Goal: Task Accomplishment & Management: Use online tool/utility

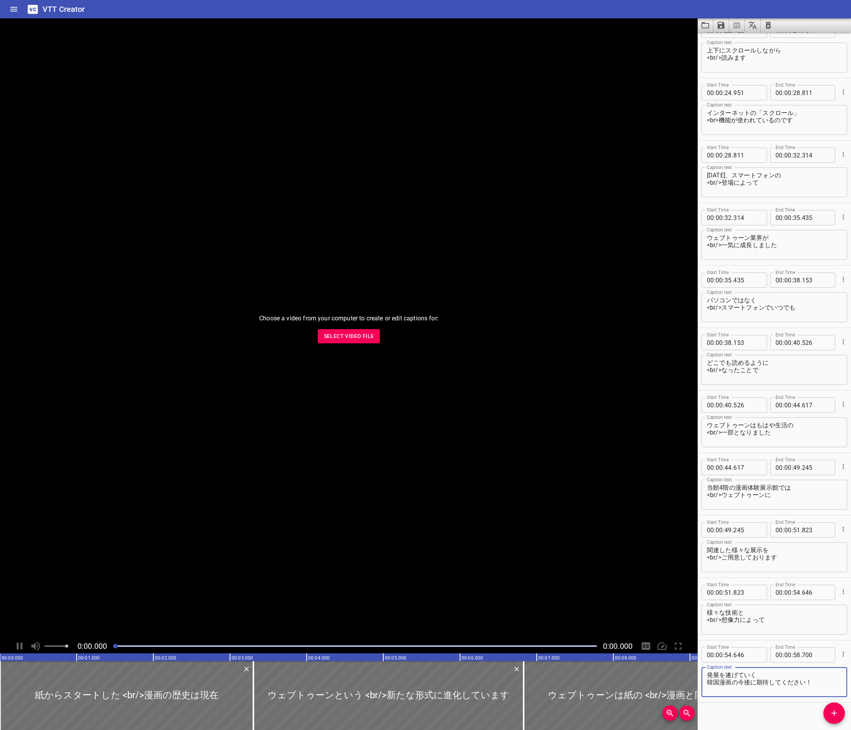
scroll to position [525, 0]
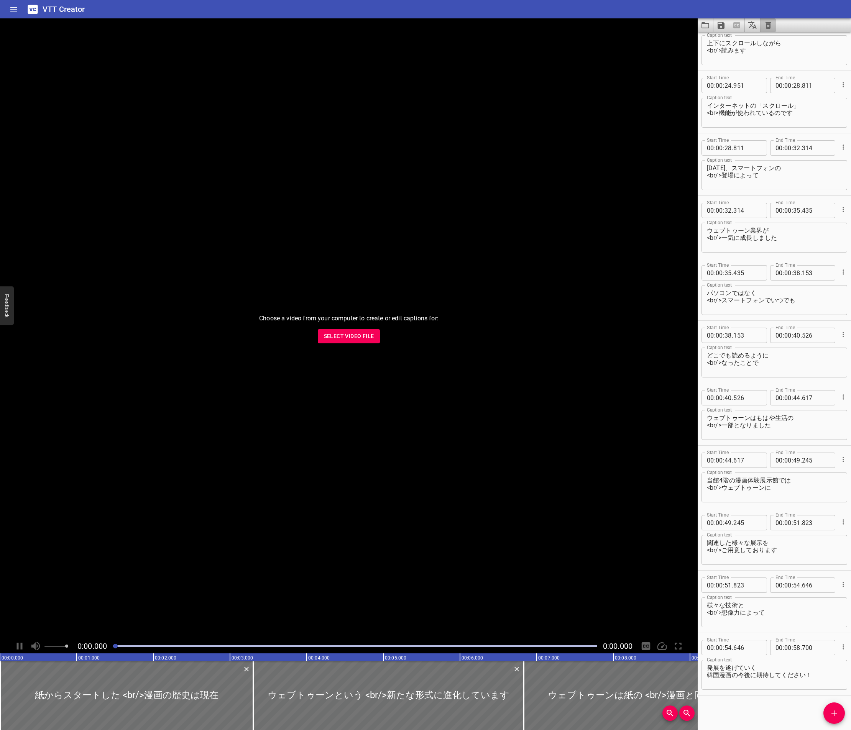
click at [774, 22] on button "Clear captions" at bounding box center [768, 25] width 15 height 14
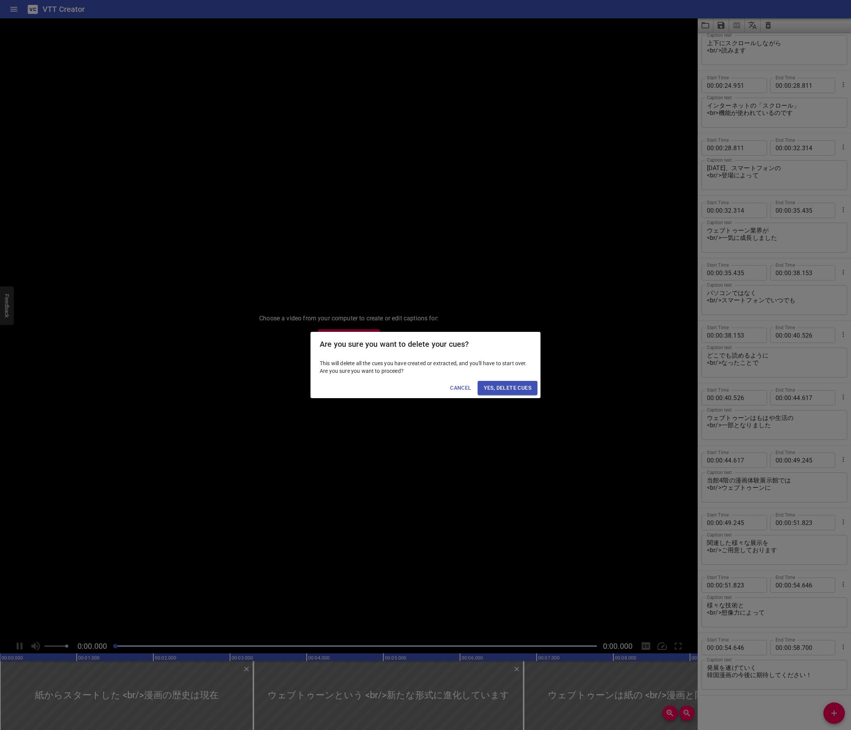
click at [492, 388] on span "Yes, Delete Cues" at bounding box center [508, 388] width 48 height 10
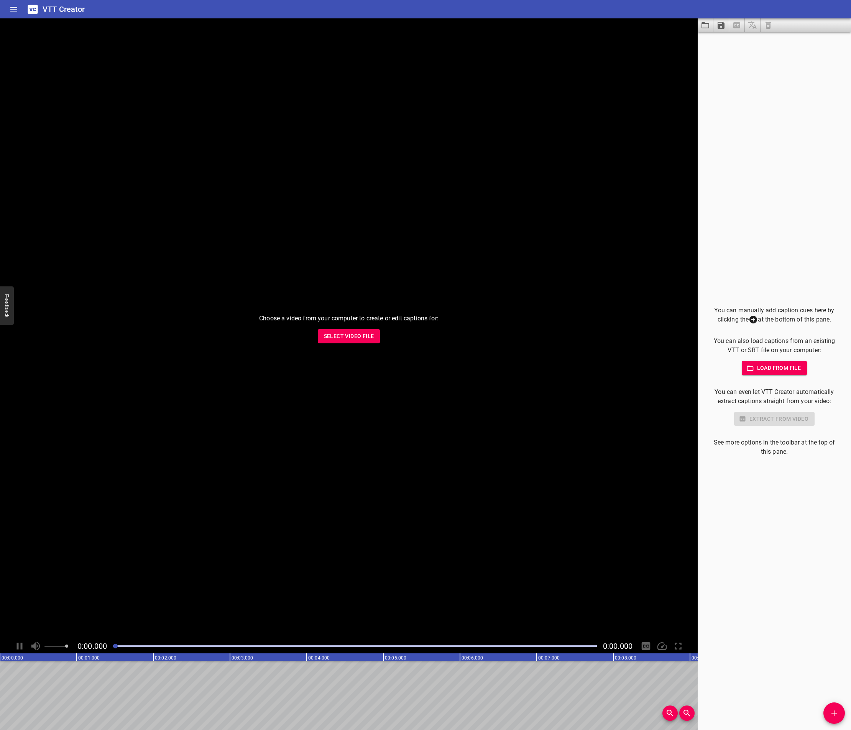
click at [336, 331] on button "Select Video File" at bounding box center [349, 336] width 62 height 14
click at [17, 643] on icon "Play/Pause" at bounding box center [20, 647] width 12 height 12
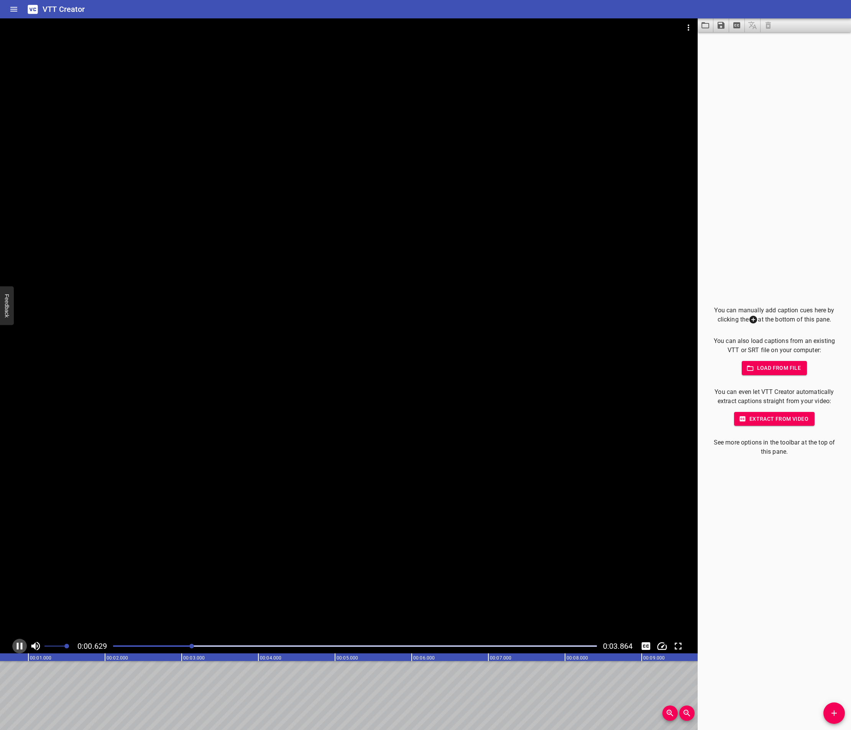
click at [20, 645] on icon "Play/Pause" at bounding box center [20, 647] width 12 height 12
click at [20, 645] on icon "Play/Pause" at bounding box center [20, 646] width 5 height 7
click at [20, 645] on icon "Play/Pause" at bounding box center [20, 647] width 12 height 12
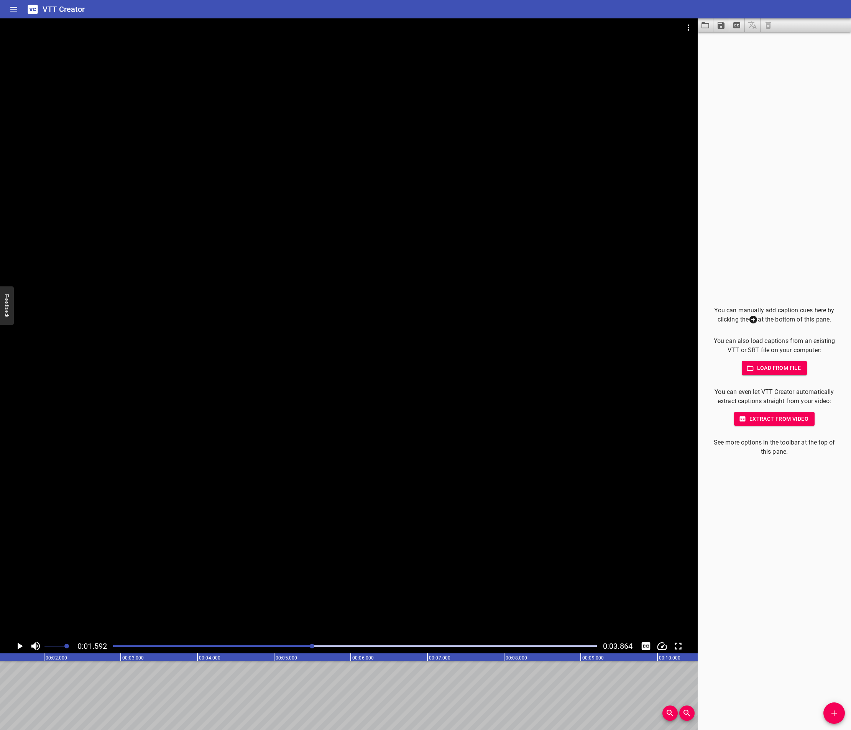
scroll to position [0, 122]
click at [293, 646] on div "Play progress" at bounding box center [71, 647] width 484 height 2
click at [280, 646] on div "Play progress" at bounding box center [51, 647] width 484 height 2
click at [267, 646] on div "Play progress" at bounding box center [38, 647] width 484 height 2
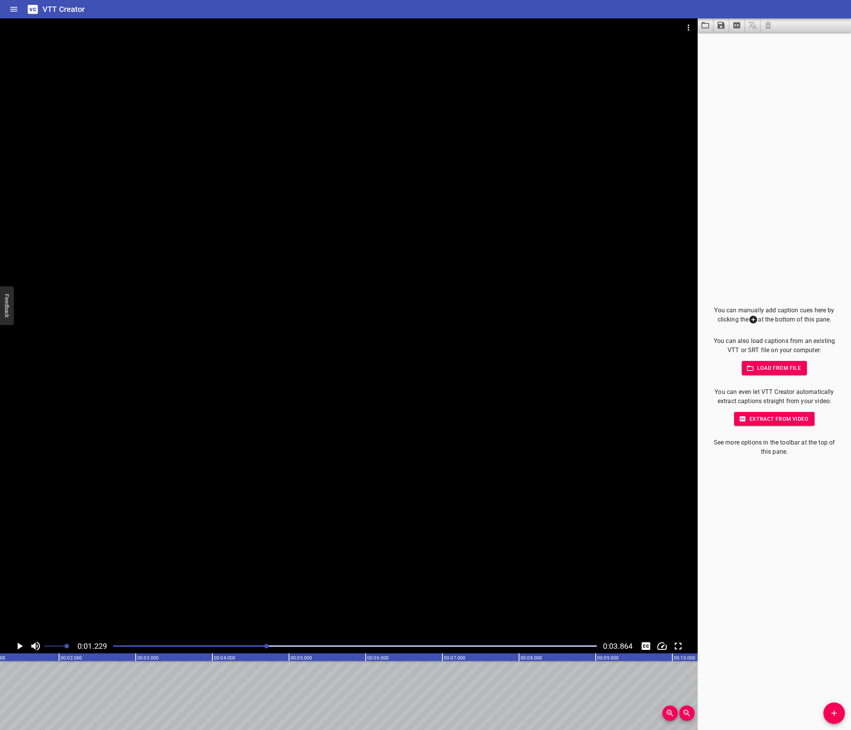
click at [21, 643] on icon "Play/Pause" at bounding box center [20, 647] width 12 height 12
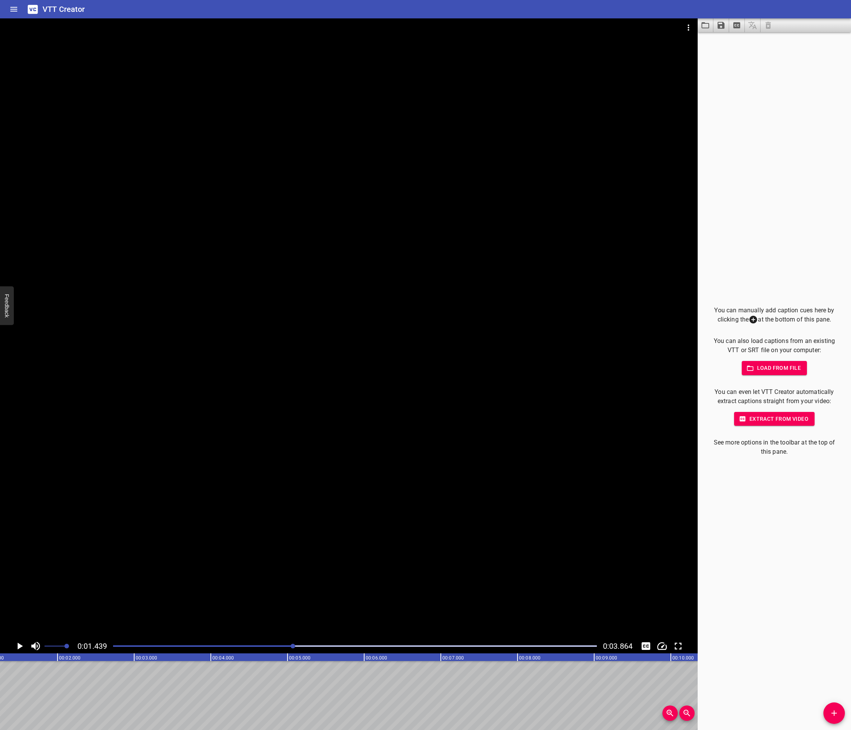
scroll to position [0, 110]
click at [18, 643] on icon "Play/Pause" at bounding box center [20, 647] width 12 height 12
click at [19, 645] on icon "Play/Pause" at bounding box center [20, 647] width 12 height 12
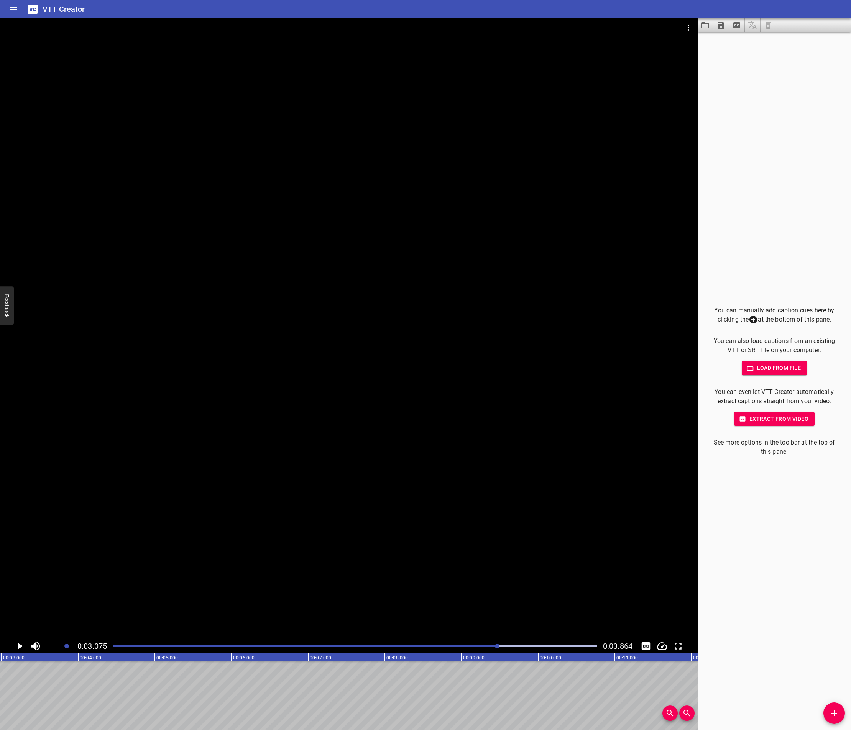
scroll to position [0, 236]
click at [67, 722] on div "00:00.000 00:01.000 00:02.000 00:03.000 00:04.000 00:05.000 00:06.000 00:07.000…" at bounding box center [349, 692] width 698 height 77
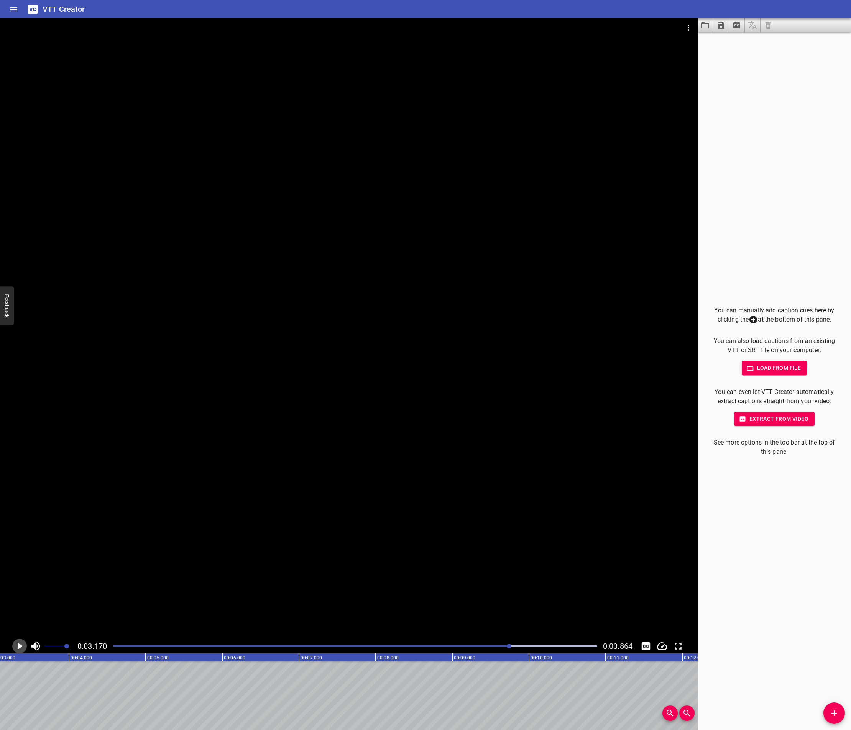
click at [23, 644] on icon "Play/Pause" at bounding box center [20, 647] width 12 height 12
click at [527, 644] on div at bounding box center [355, 646] width 493 height 11
click at [499, 644] on div at bounding box center [355, 646] width 493 height 11
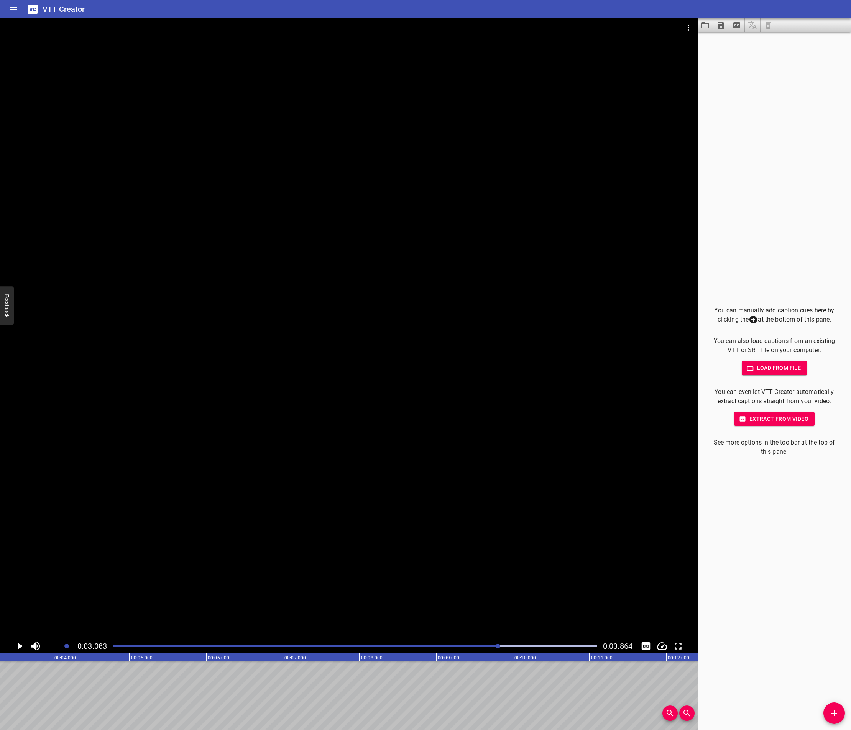
scroll to position [0, 237]
click at [24, 645] on icon "Play/Pause" at bounding box center [20, 647] width 12 height 12
click at [669, 4] on div "VTT Creator" at bounding box center [425, 9] width 851 height 18
click at [689, 21] on button "Video Options" at bounding box center [688, 27] width 18 height 18
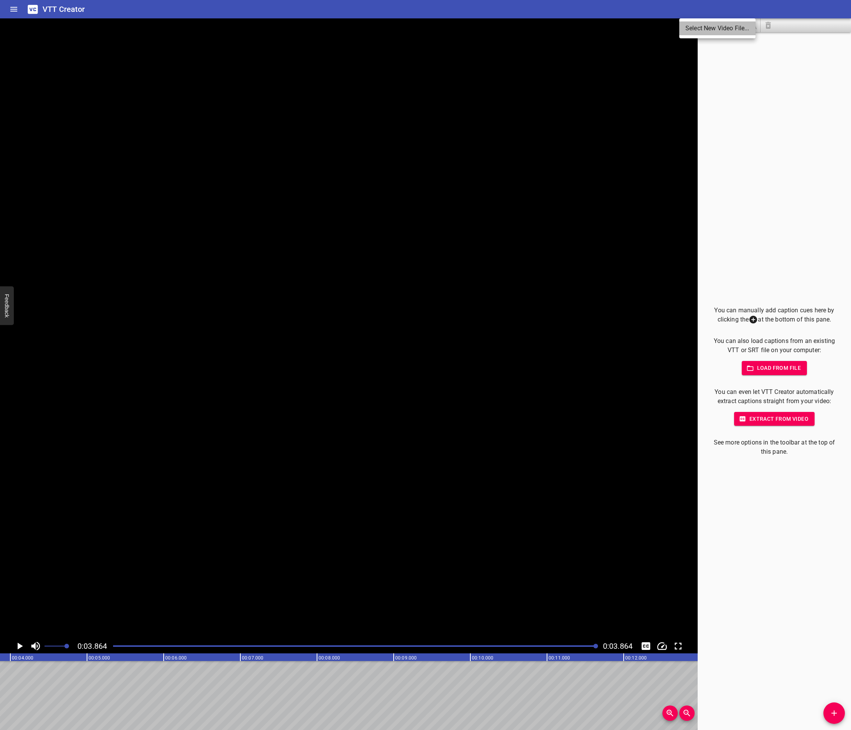
click at [692, 26] on li "Select New Video File..." at bounding box center [717, 28] width 76 height 14
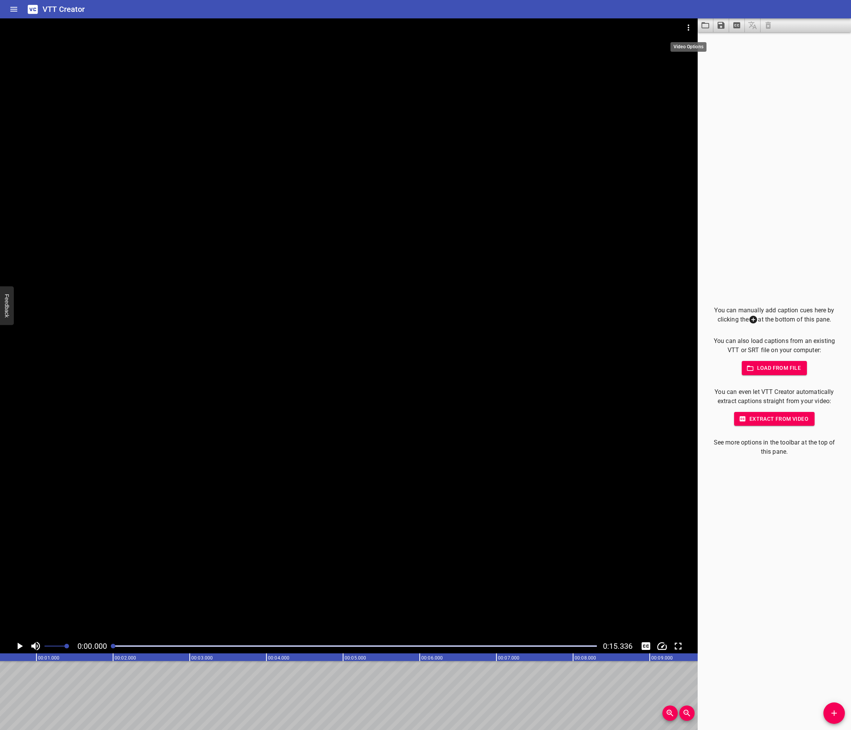
scroll to position [0, 0]
click at [16, 644] on icon "Play/Pause" at bounding box center [20, 647] width 12 height 12
click at [191, 645] on div at bounding box center [355, 646] width 493 height 11
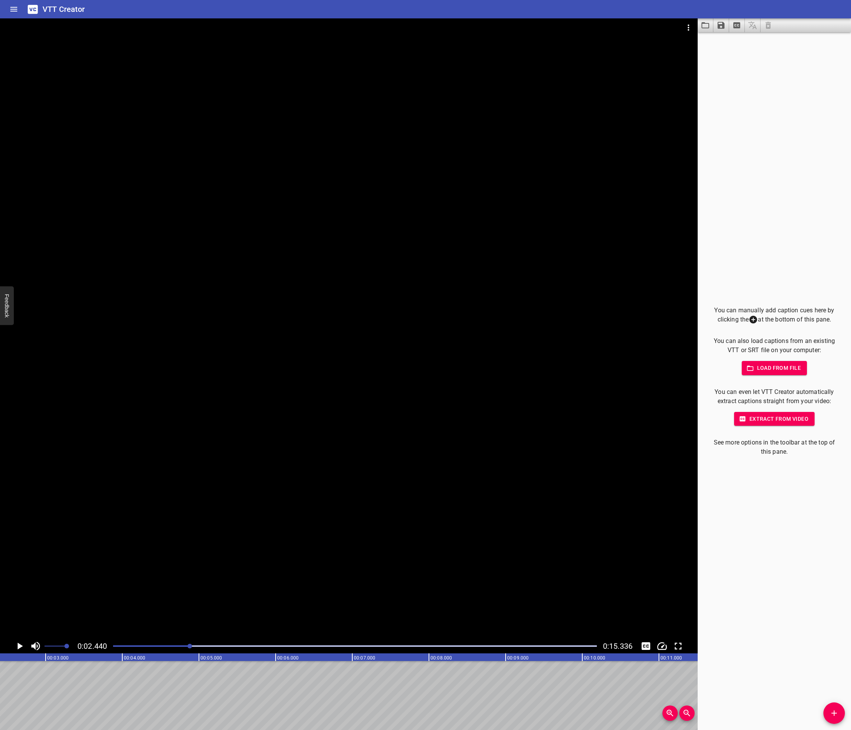
scroll to position [0, 0]
click at [115, 644] on div at bounding box center [355, 646] width 493 height 11
click at [19, 649] on icon "Play/Pause" at bounding box center [20, 647] width 12 height 12
click at [19, 646] on icon "Play/Pause" at bounding box center [20, 647] width 12 height 12
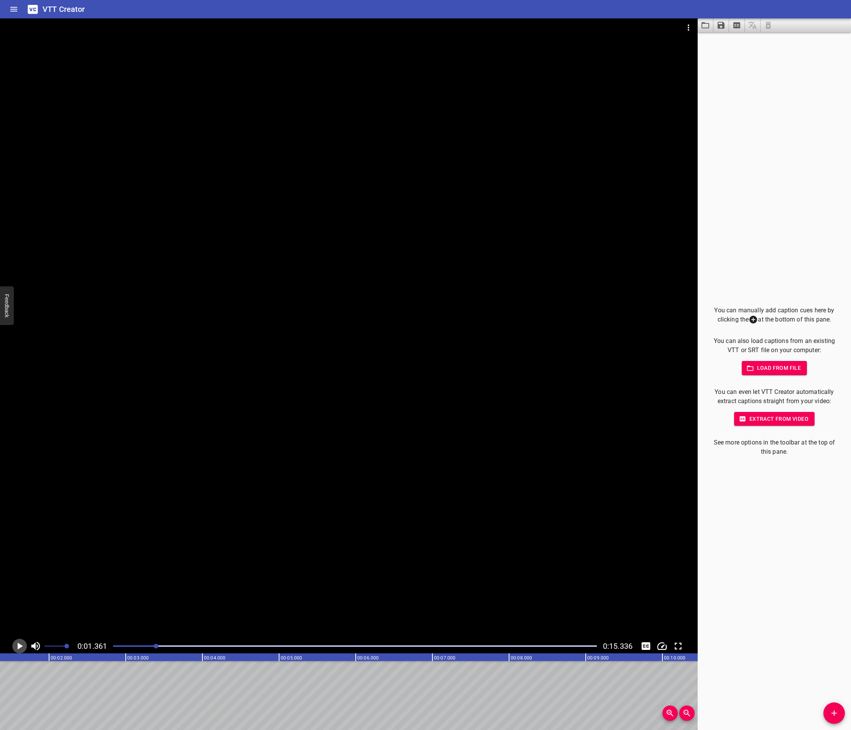
click at [19, 646] on icon "Play/Pause" at bounding box center [20, 646] width 5 height 7
click at [19, 646] on icon "Play/Pause" at bounding box center [20, 647] width 12 height 12
click at [19, 646] on icon "Play/Pause" at bounding box center [20, 646] width 5 height 7
click at [19, 646] on icon "Play/Pause" at bounding box center [20, 647] width 12 height 12
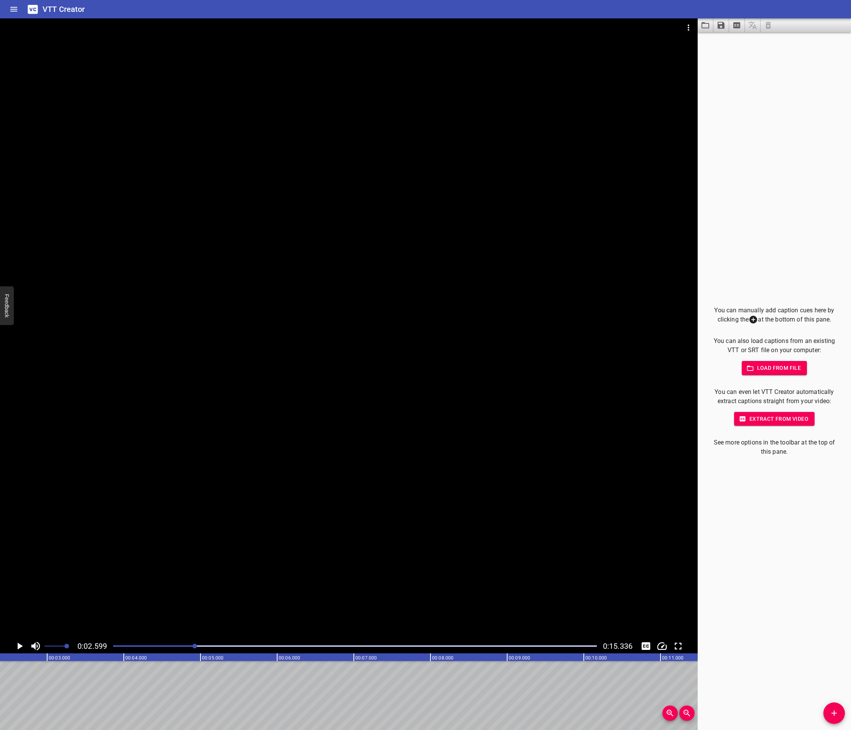
scroll to position [0, 199]
click at [190, 646] on div at bounding box center [188, 646] width 5 height 5
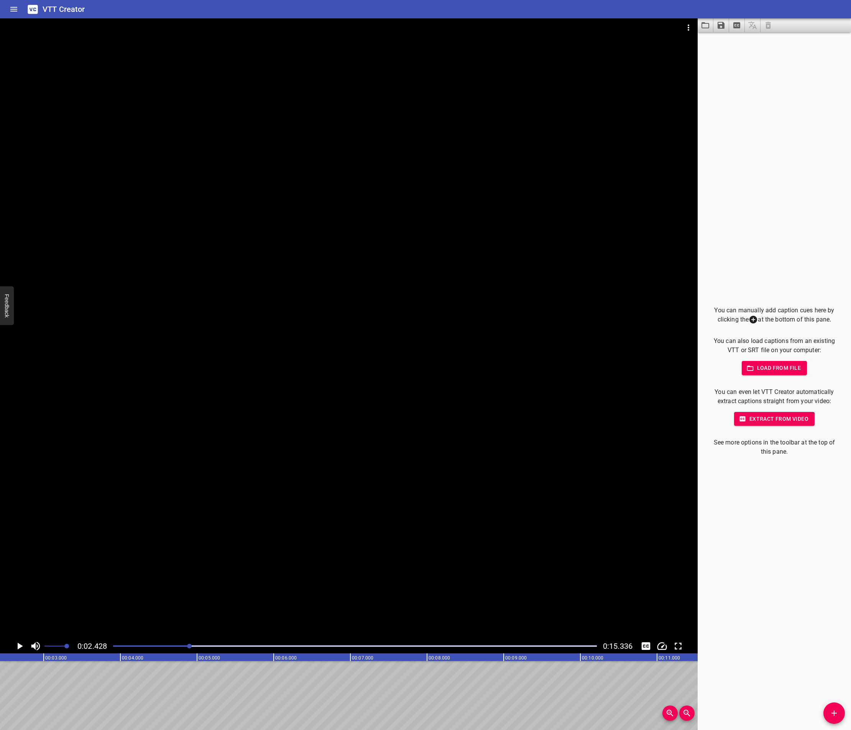
click at [191, 646] on div at bounding box center [189, 646] width 5 height 5
click at [18, 646] on icon "Play/Pause" at bounding box center [20, 646] width 5 height 7
click at [18, 646] on icon "Play/Pause" at bounding box center [20, 646] width 6 height 7
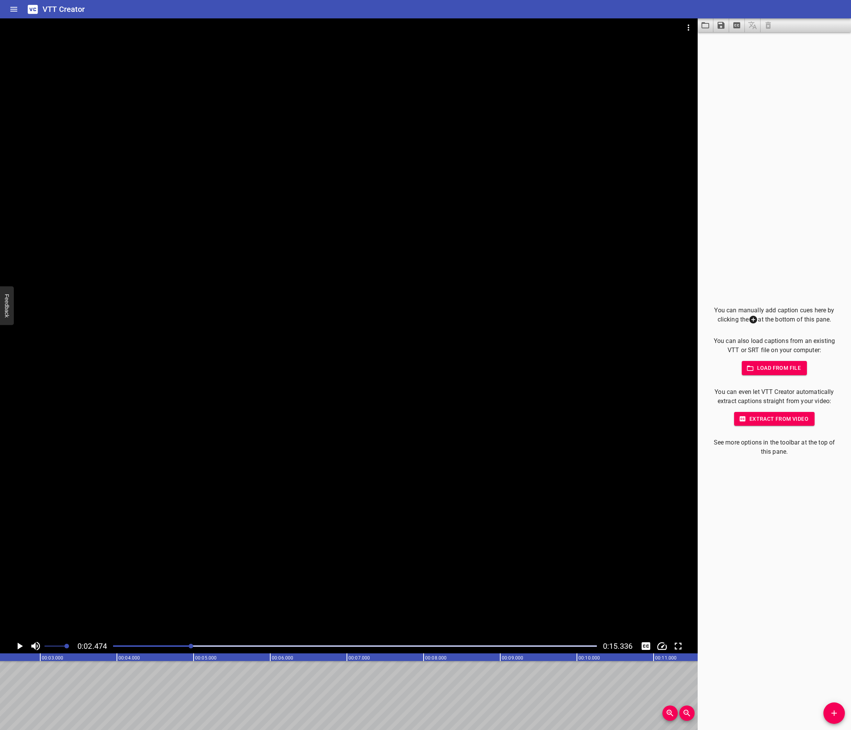
click at [18, 646] on icon "Play/Pause" at bounding box center [20, 646] width 5 height 7
click at [18, 646] on icon "Play/Pause" at bounding box center [20, 646] width 6 height 7
click at [16, 645] on icon "Play/Pause" at bounding box center [20, 647] width 12 height 12
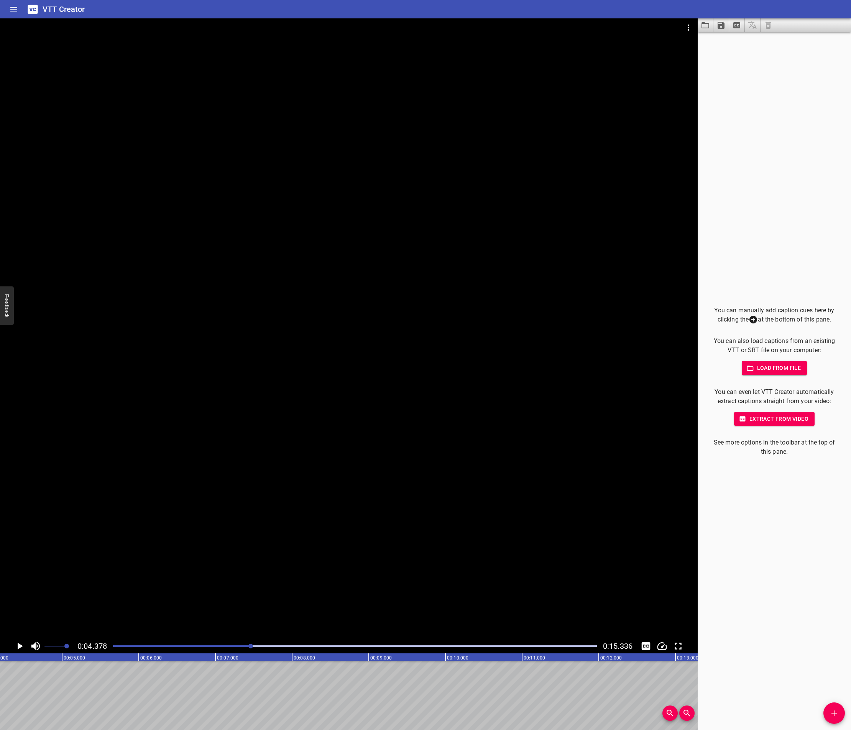
scroll to position [0, 336]
click at [243, 643] on div at bounding box center [355, 646] width 493 height 11
click at [235, 644] on div at bounding box center [355, 646] width 493 height 11
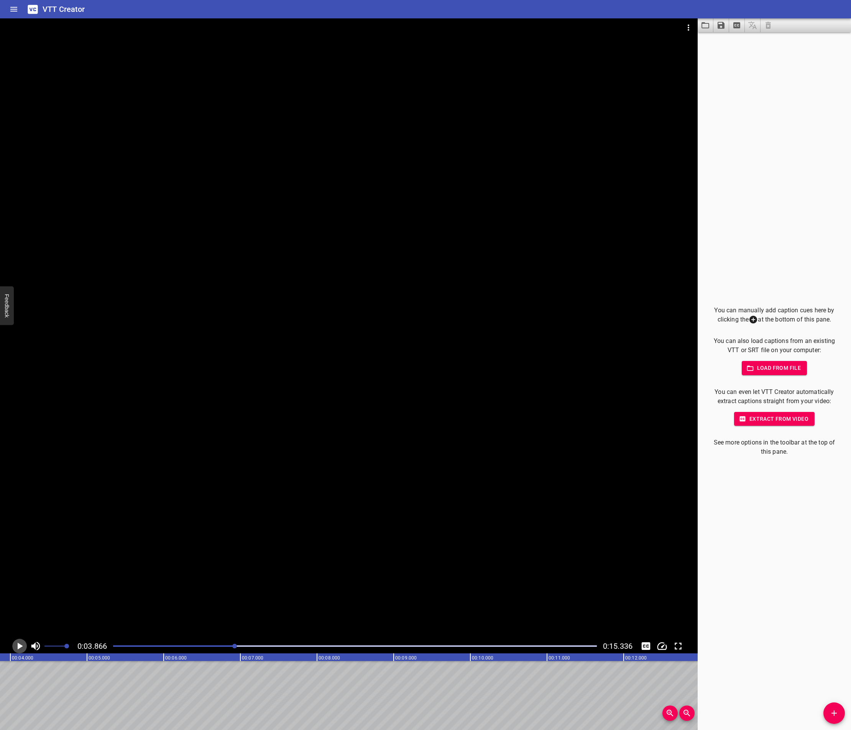
click at [23, 646] on icon "Play/Pause" at bounding box center [20, 647] width 12 height 12
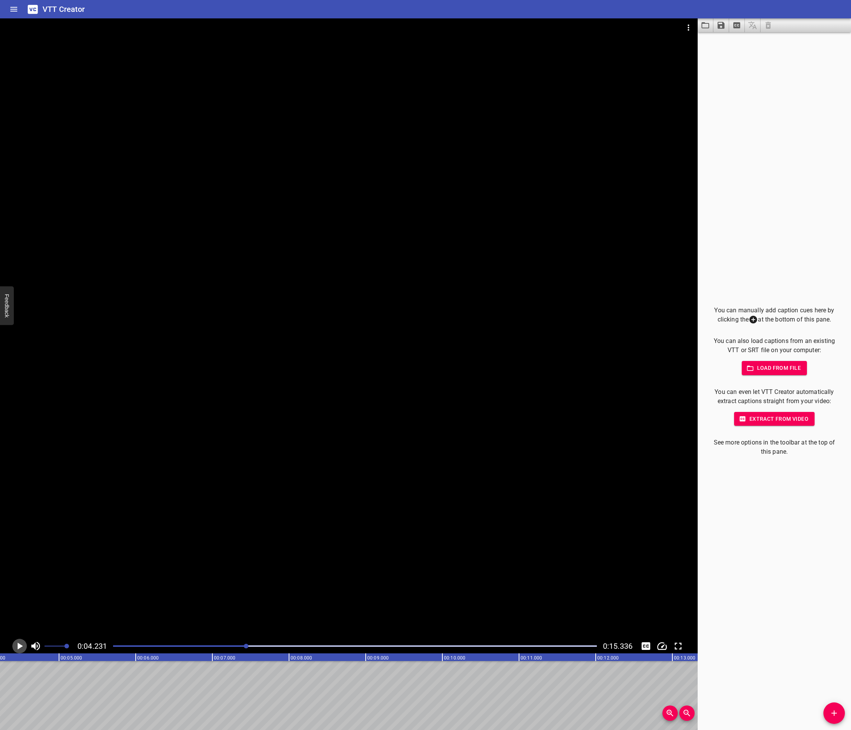
click at [20, 645] on icon "Play/Pause" at bounding box center [20, 646] width 5 height 7
click at [20, 645] on icon "Play/Pause" at bounding box center [20, 647] width 12 height 12
click at [17, 648] on icon "Play/Pause" at bounding box center [20, 647] width 12 height 12
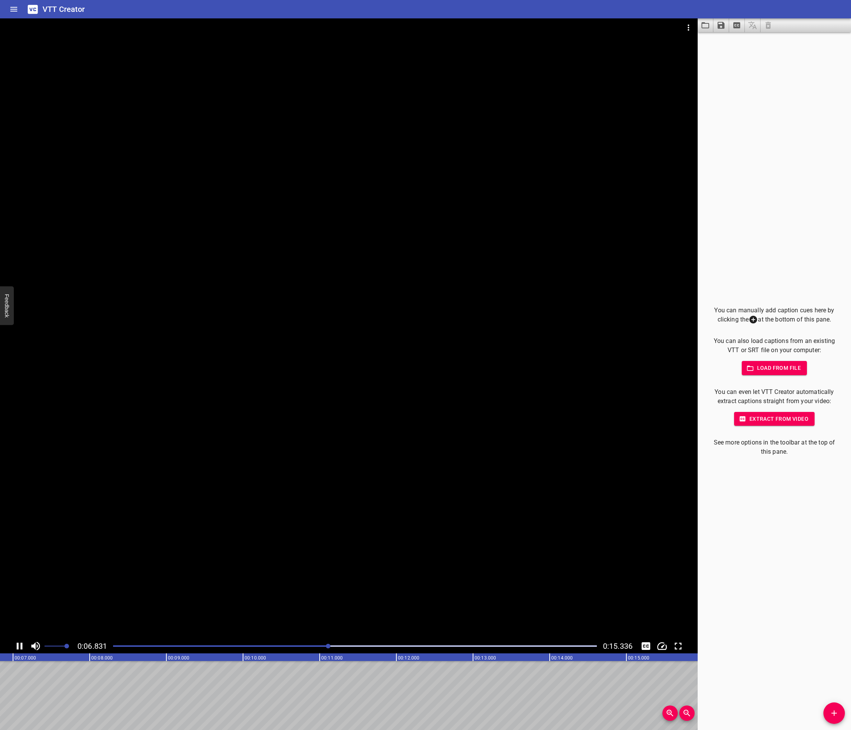
click at [17, 647] on icon "Play/Pause" at bounding box center [20, 646] width 6 height 7
click at [255, 647] on div "Play progress" at bounding box center [99, 647] width 484 height 2
click at [117, 645] on div at bounding box center [355, 646] width 493 height 11
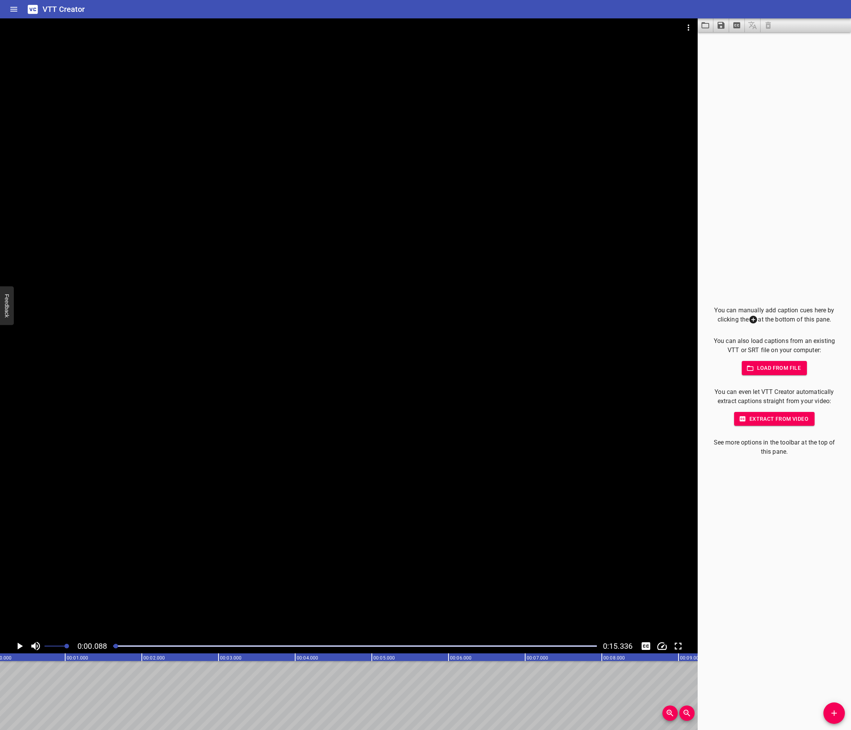
scroll to position [0, 7]
click at [20, 649] on icon "Play/Pause" at bounding box center [20, 647] width 12 height 12
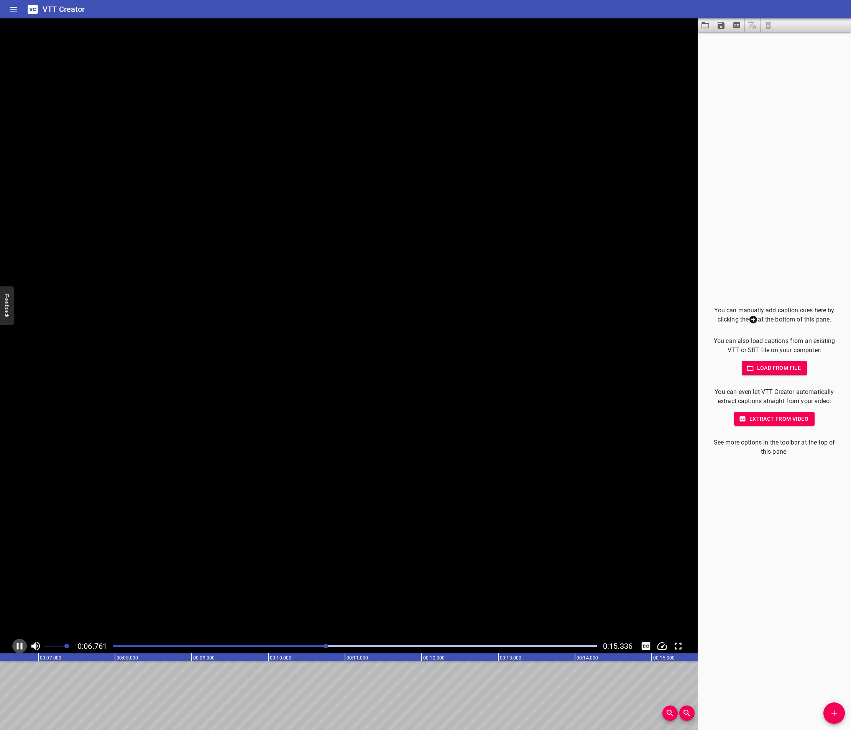
click at [20, 649] on icon "Play/Pause" at bounding box center [20, 647] width 12 height 12
click at [322, 644] on div at bounding box center [355, 646] width 493 height 11
click at [320, 644] on div at bounding box center [355, 646] width 493 height 11
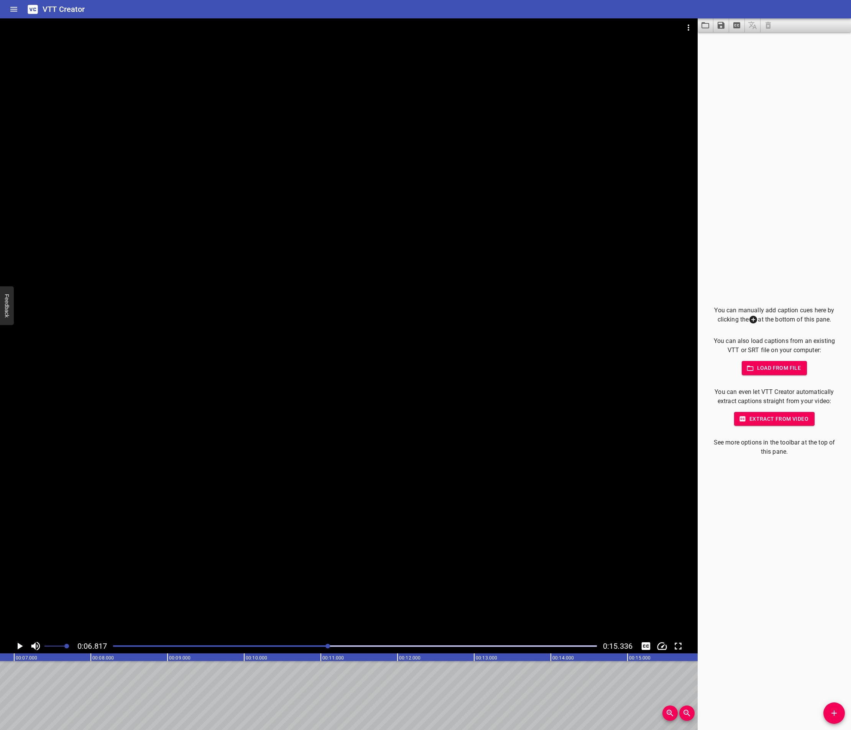
click at [20, 643] on icon "Play/Pause" at bounding box center [20, 647] width 12 height 12
click at [20, 642] on icon "Play/Pause" at bounding box center [20, 647] width 12 height 12
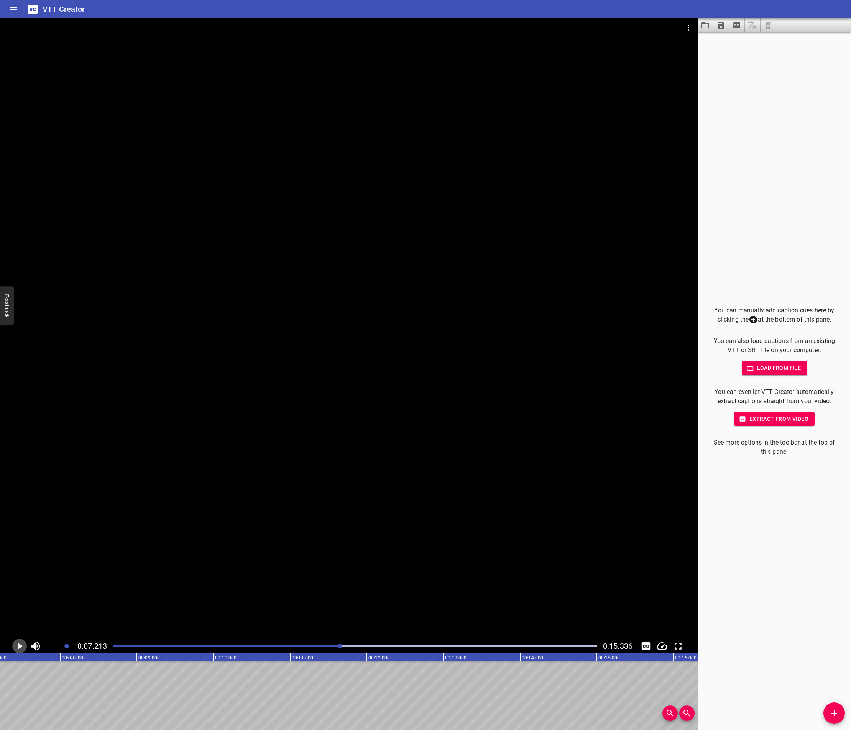
click at [18, 644] on icon "Play/Pause" at bounding box center [20, 646] width 5 height 7
click at [18, 644] on icon "Play/Pause" at bounding box center [20, 646] width 6 height 7
click at [348, 646] on div "Play progress" at bounding box center [109, 647] width 484 height 2
click at [344, 644] on div at bounding box center [355, 646] width 493 height 11
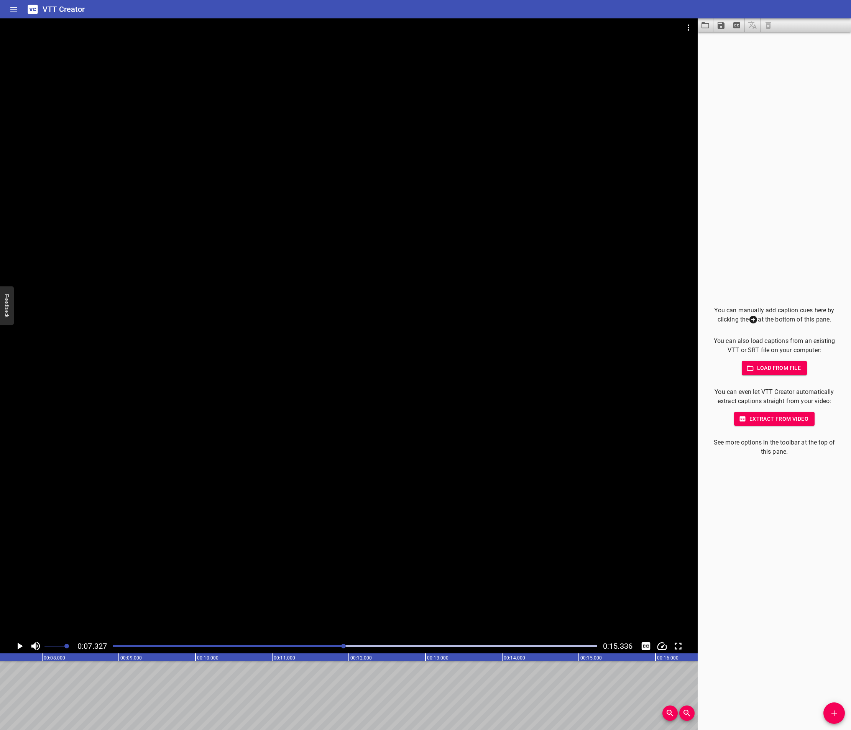
scroll to position [0, 562]
click at [22, 647] on icon "Play/Pause" at bounding box center [20, 646] width 5 height 7
click at [23, 645] on icon "Play/Pause" at bounding box center [20, 647] width 12 height 12
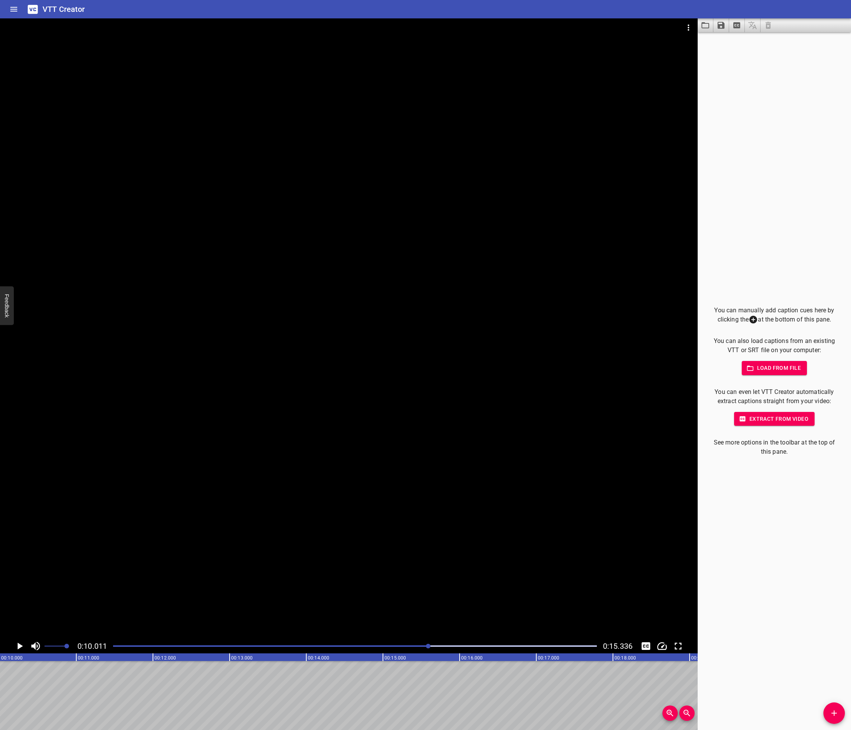
scroll to position [0, 768]
click at [20, 648] on icon "Play/Pause" at bounding box center [20, 646] width 5 height 7
click at [20, 648] on icon "Play/Pause" at bounding box center [20, 647] width 12 height 12
click at [18, 643] on icon "Play/Pause" at bounding box center [20, 647] width 12 height 12
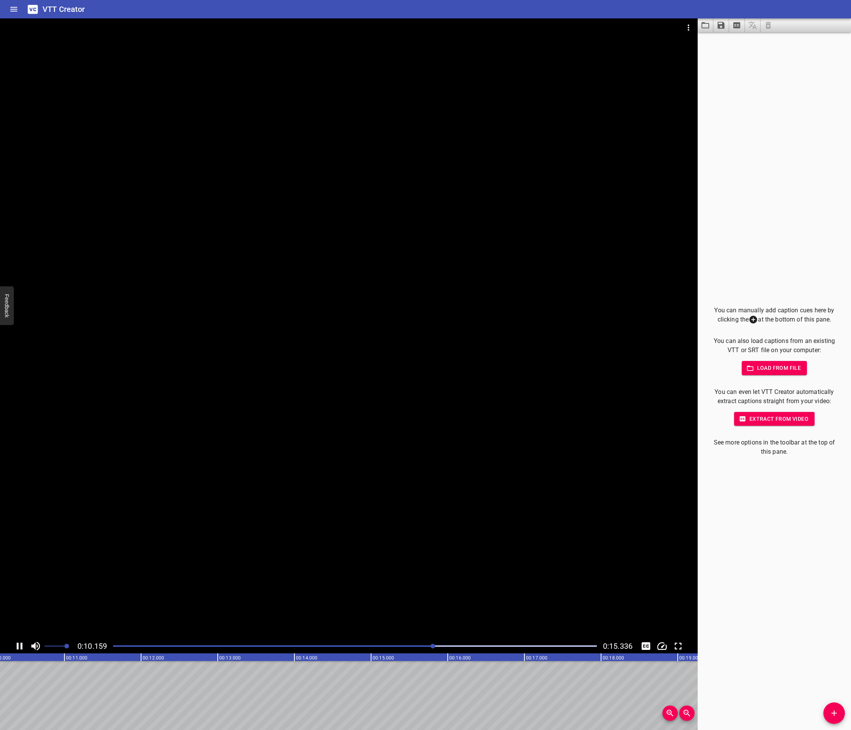
click at [18, 643] on icon "Play/Pause" at bounding box center [20, 647] width 12 height 12
click at [446, 646] on div "Play progress" at bounding box center [211, 647] width 484 height 2
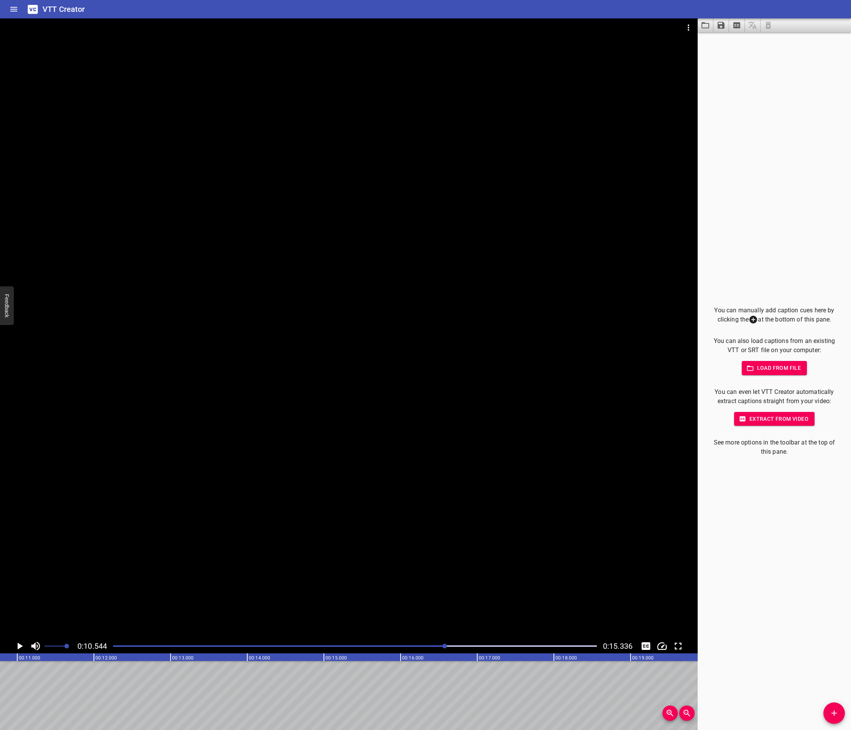
scroll to position [0, 809]
click at [23, 645] on icon "Play/Pause" at bounding box center [20, 647] width 12 height 12
click at [18, 645] on icon "Play/Pause" at bounding box center [20, 646] width 5 height 7
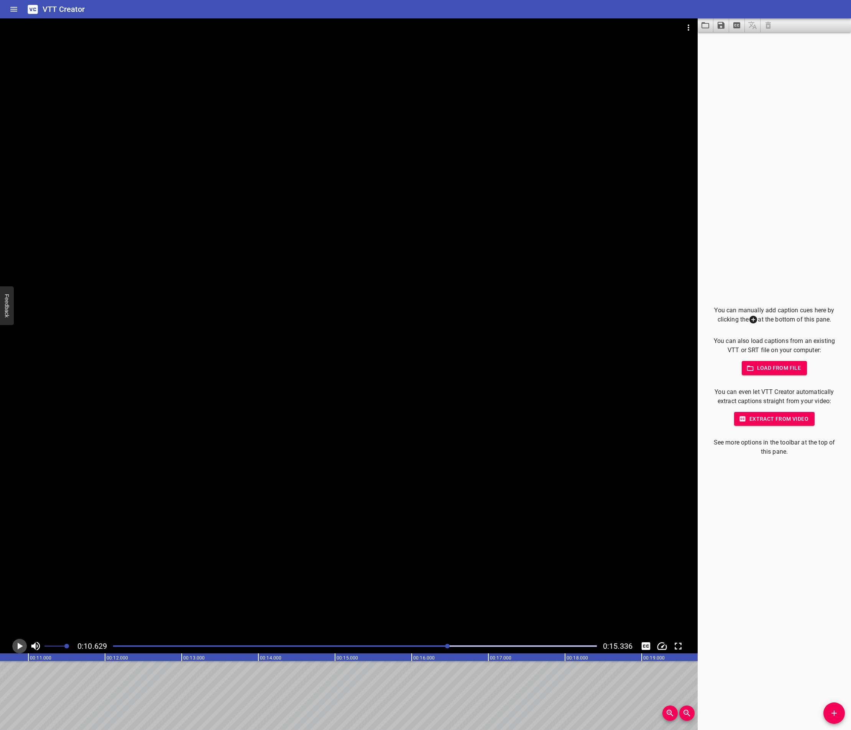
click at [18, 645] on icon "Play/Pause" at bounding box center [20, 646] width 5 height 7
click at [20, 647] on icon "Play/Pause" at bounding box center [20, 646] width 5 height 7
click at [20, 647] on icon "Play/Pause" at bounding box center [20, 647] width 12 height 12
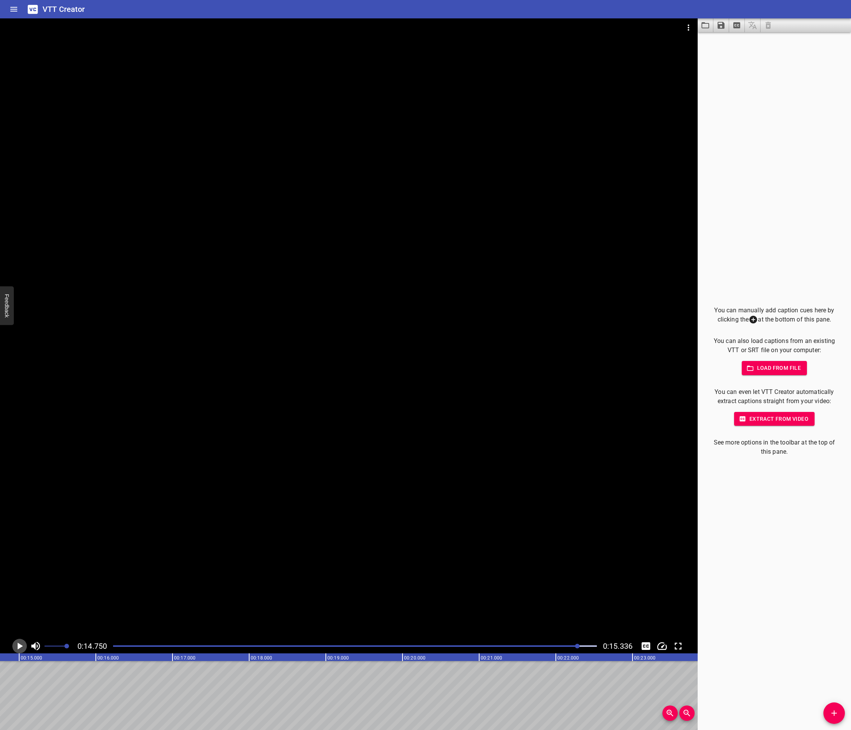
click at [20, 647] on icon "Play/Pause" at bounding box center [20, 646] width 5 height 7
click at [118, 645] on div at bounding box center [355, 646] width 493 height 11
drag, startPoint x: 118, startPoint y: 645, endPoint x: 107, endPoint y: 651, distance: 12.9
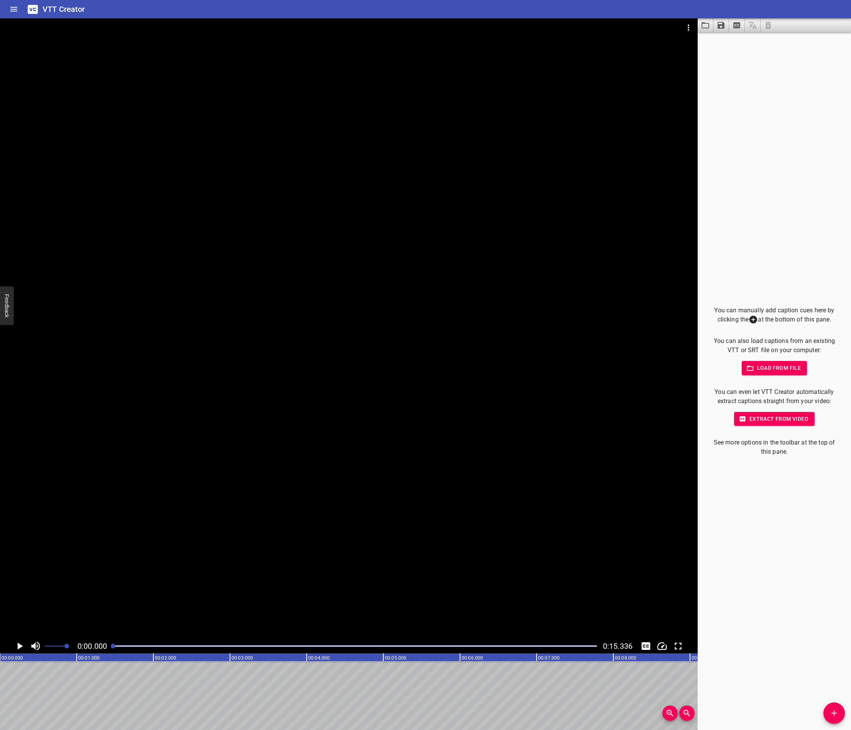
click at [107, 651] on div "0:00.000 0:15.336" at bounding box center [349, 646] width 698 height 15
click at [18, 645] on icon "Play/Pause" at bounding box center [20, 646] width 5 height 7
click at [17, 645] on icon "Play/Pause" at bounding box center [20, 646] width 6 height 7
click at [17, 645] on icon "Play/Pause" at bounding box center [20, 647] width 12 height 12
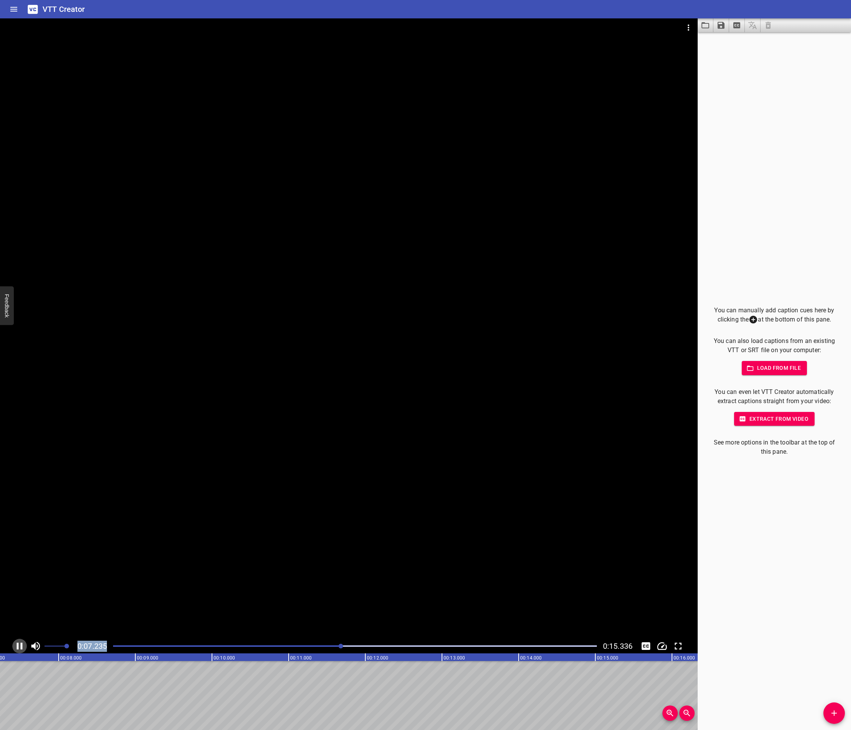
click at [17, 645] on icon "Play/Pause" at bounding box center [20, 646] width 6 height 7
click at [346, 646] on div "Play progress" at bounding box center [107, 647] width 484 height 2
click at [21, 645] on icon "Play/Pause" at bounding box center [20, 647] width 12 height 12
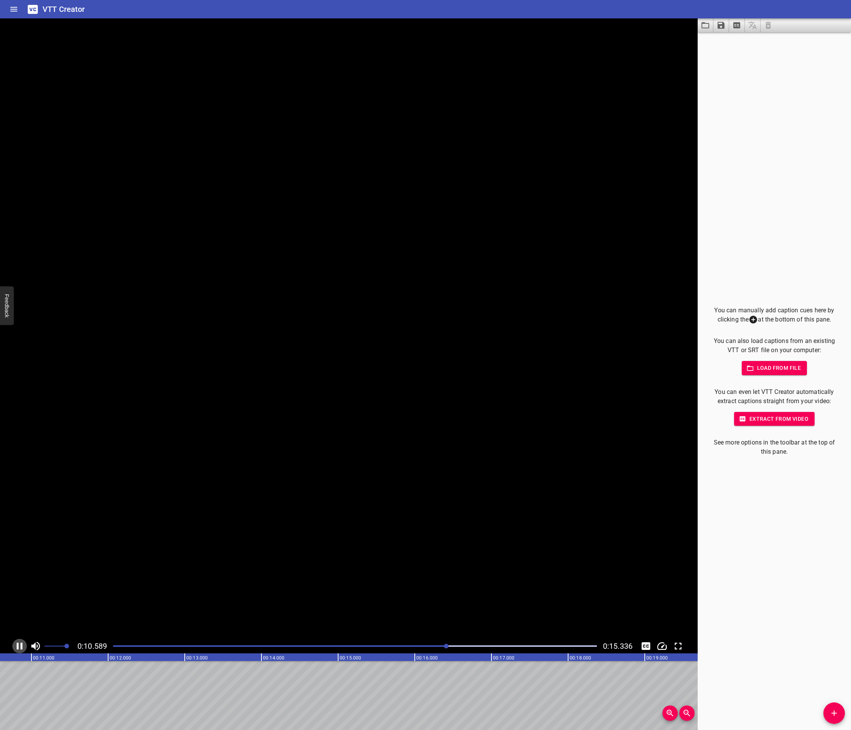
click at [21, 645] on icon "Play/Pause" at bounding box center [20, 646] width 6 height 7
click at [448, 645] on div at bounding box center [355, 646] width 493 height 11
click at [21, 648] on icon "Play/Pause" at bounding box center [20, 647] width 12 height 12
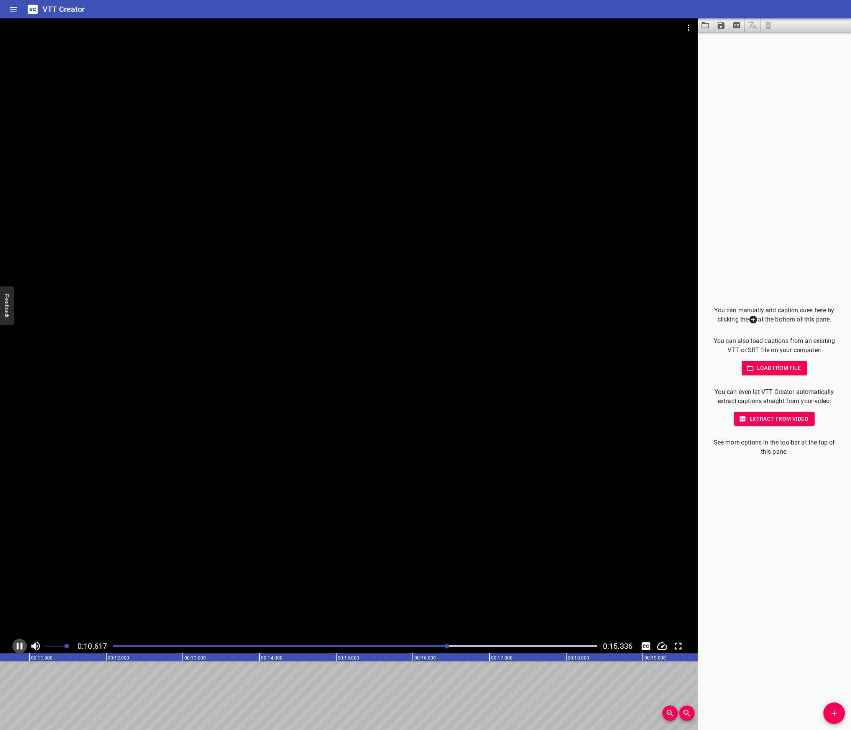
click at [21, 648] on icon "Play/Pause" at bounding box center [20, 646] width 6 height 7
click at [707, 24] on icon "Load captions from file" at bounding box center [705, 25] width 9 height 9
click at [687, 28] on icon "Video Options" at bounding box center [688, 27] width 9 height 9
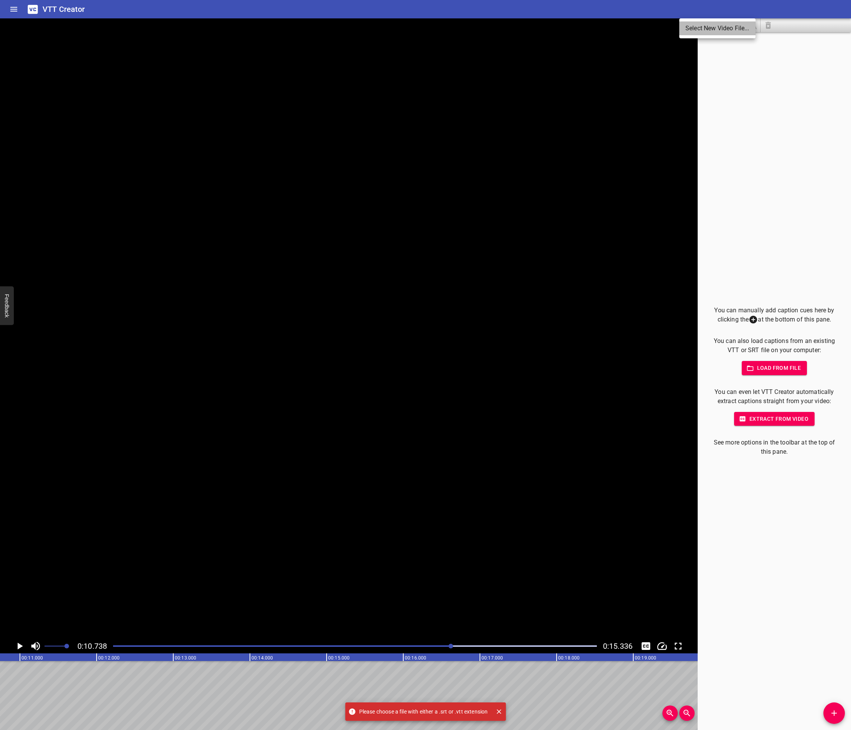
click at [691, 32] on li "Select New Video File..." at bounding box center [717, 28] width 76 height 14
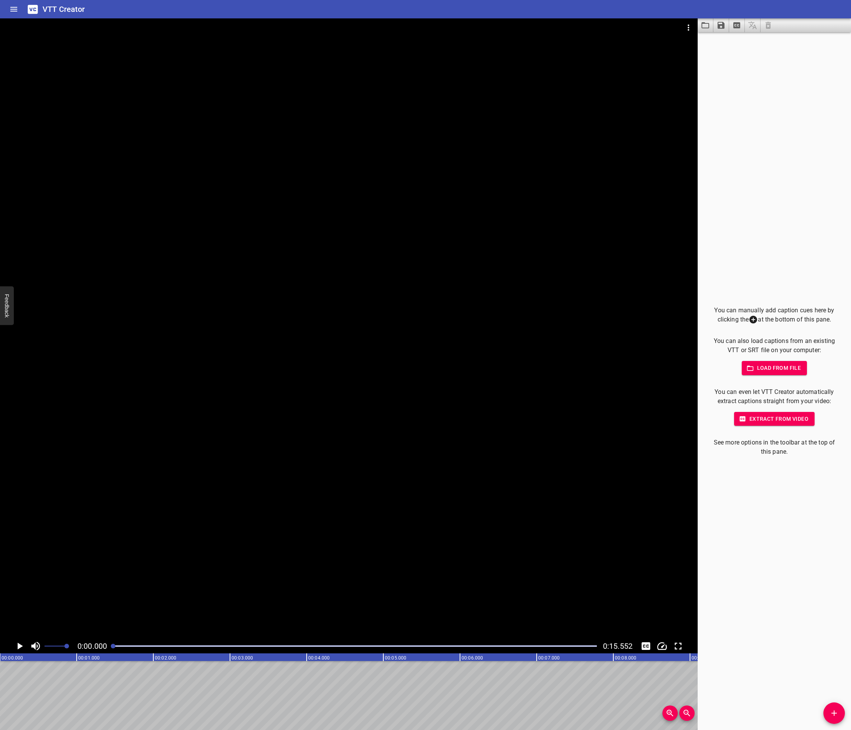
click at [18, 649] on icon "Play/Pause" at bounding box center [20, 646] width 5 height 7
click at [18, 649] on icon "Play/Pause" at bounding box center [20, 646] width 6 height 7
click at [18, 649] on icon "Play/Pause" at bounding box center [20, 646] width 5 height 7
click at [18, 649] on icon "Play/Pause" at bounding box center [20, 646] width 6 height 7
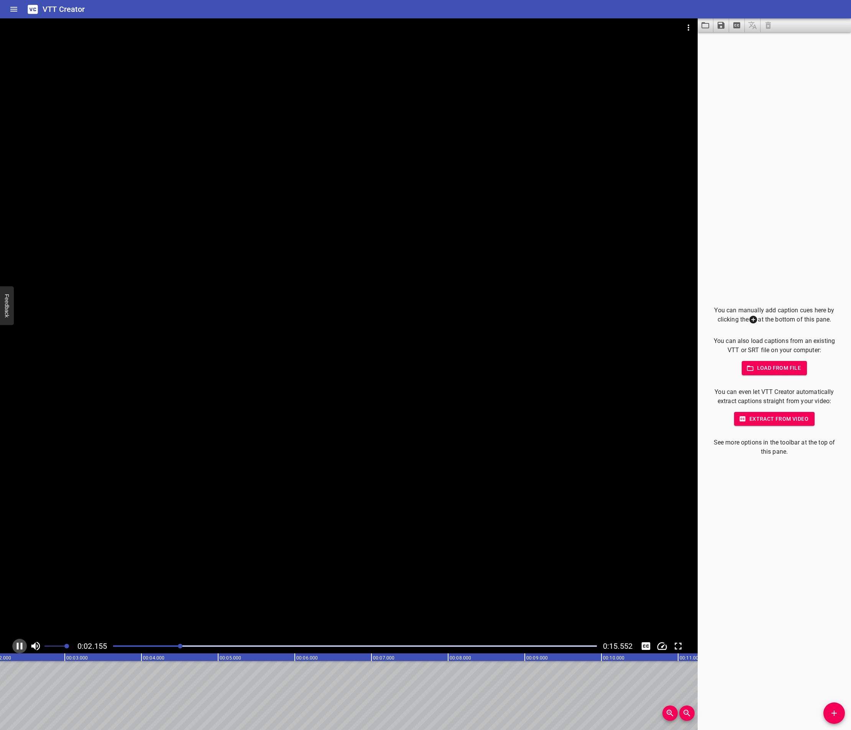
scroll to position [0, 186]
click at [18, 645] on icon "Play/Pause" at bounding box center [20, 646] width 5 height 7
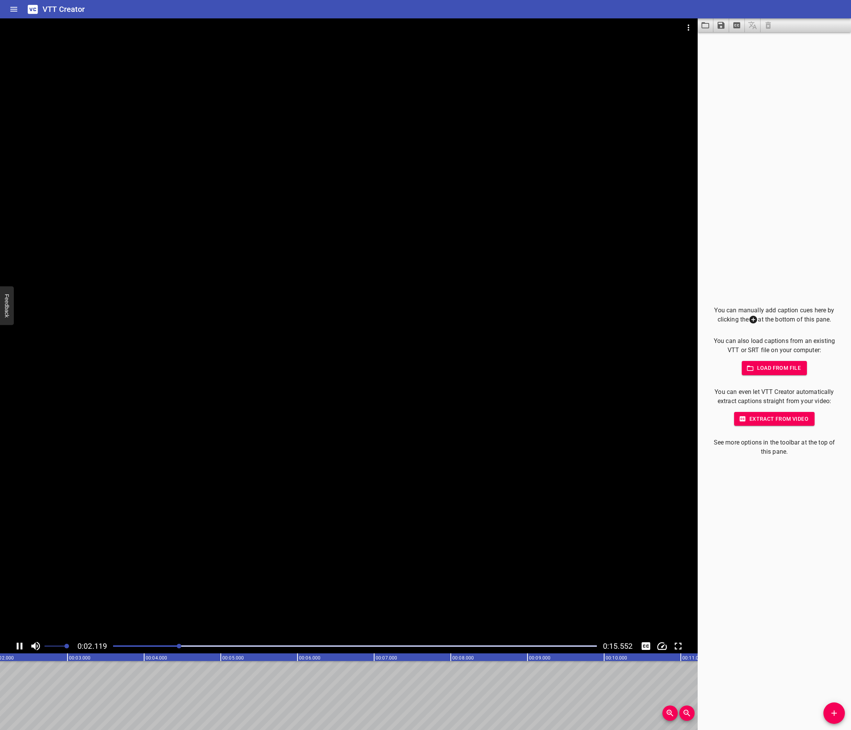
click at [18, 645] on icon "Play/Pause" at bounding box center [20, 646] width 6 height 7
click at [18, 645] on icon "Play/Pause" at bounding box center [20, 646] width 5 height 7
click at [18, 645] on icon "Play/Pause" at bounding box center [20, 646] width 6 height 7
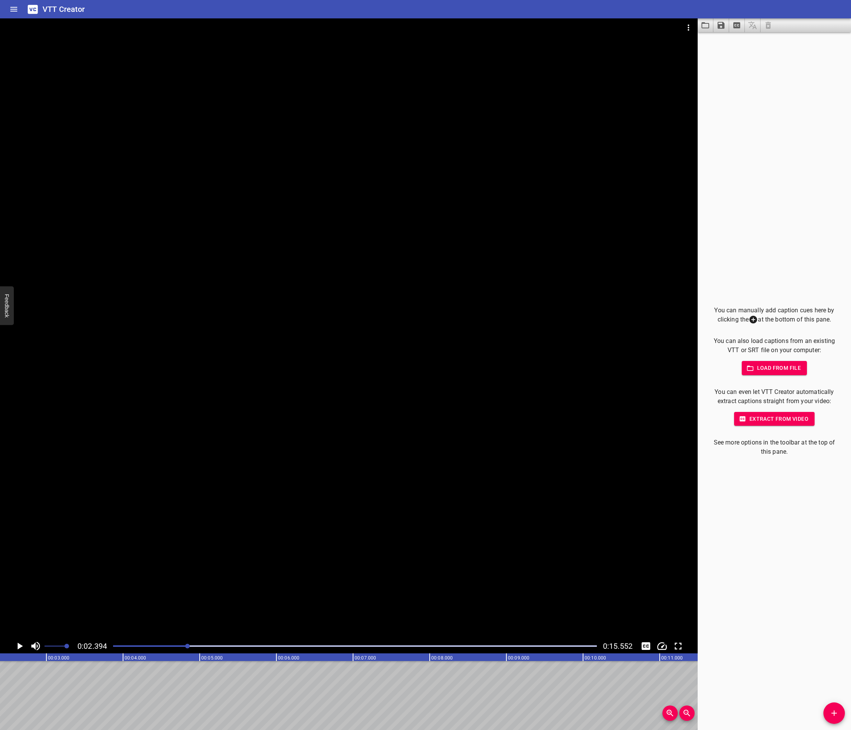
click at [15, 643] on icon "Play/Pause" at bounding box center [20, 647] width 12 height 12
click at [16, 644] on icon "Play/Pause" at bounding box center [20, 647] width 12 height 12
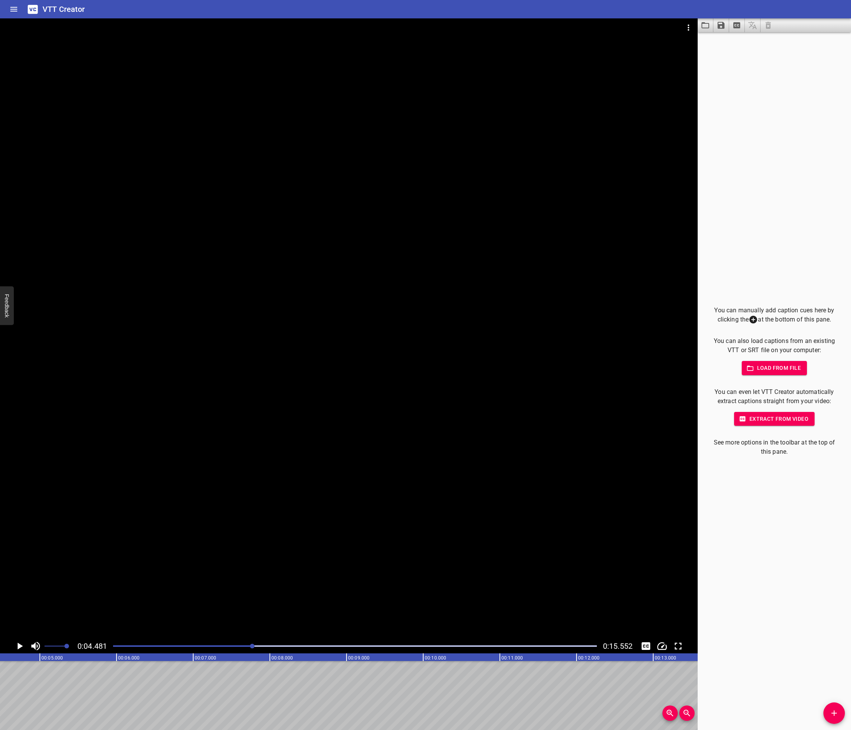
click at [16, 644] on icon "Play/Pause" at bounding box center [20, 647] width 12 height 12
click at [253, 645] on div at bounding box center [355, 646] width 493 height 11
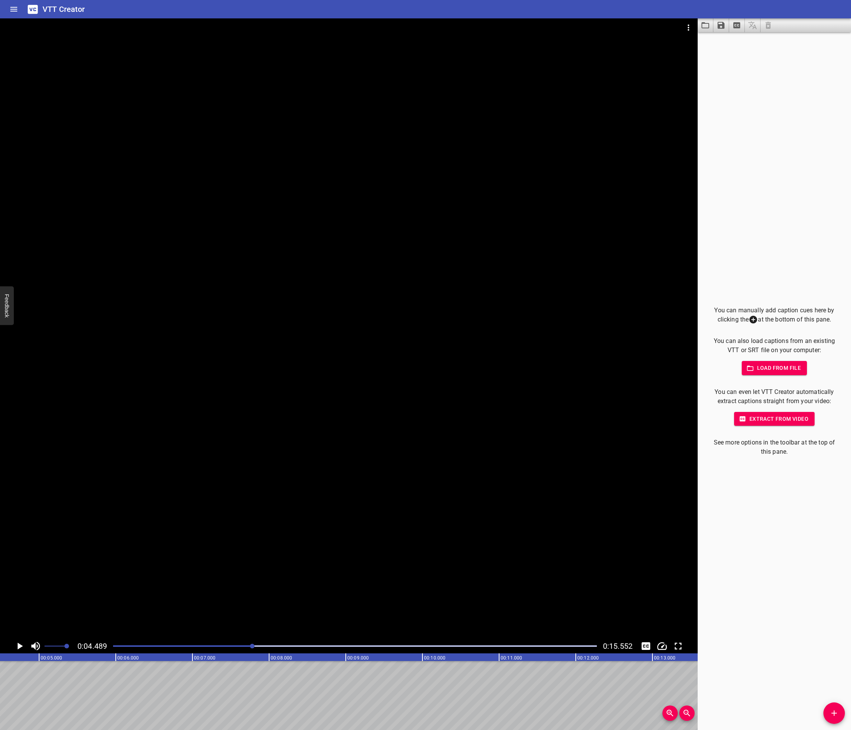
click at [20, 645] on icon "Play/Pause" at bounding box center [20, 646] width 5 height 7
click at [20, 645] on icon "Play/Pause" at bounding box center [20, 647] width 12 height 12
click at [20, 645] on icon "Play/Pause" at bounding box center [20, 646] width 5 height 7
click at [18, 646] on icon "Play/Pause" at bounding box center [20, 646] width 5 height 7
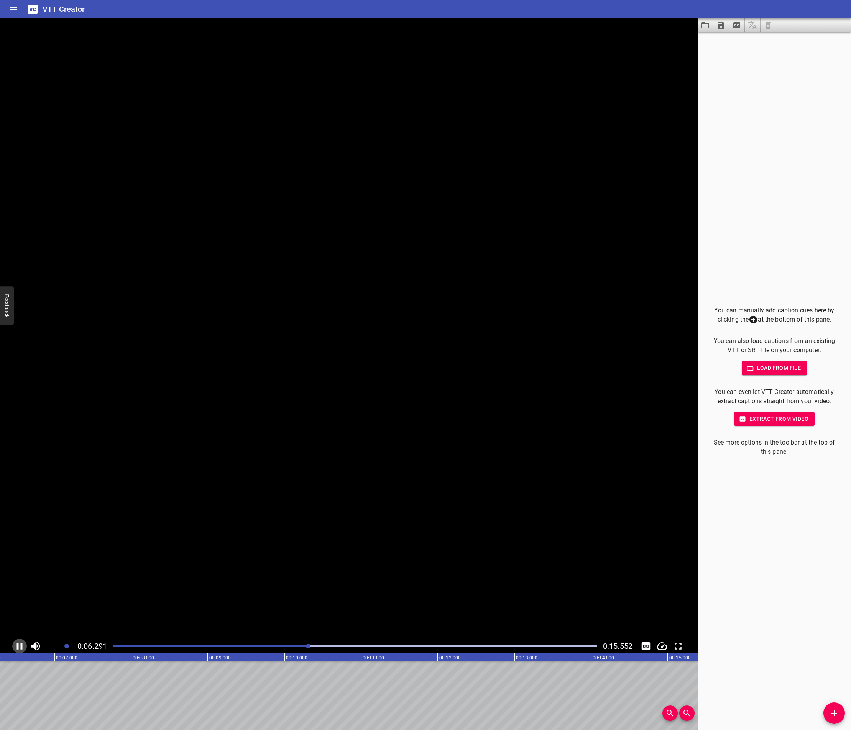
click at [18, 646] on icon "Play/Pause" at bounding box center [20, 646] width 6 height 7
click at [18, 646] on icon "Play/Pause" at bounding box center [20, 646] width 5 height 7
click at [18, 646] on icon "Play/Pause" at bounding box center [20, 646] width 6 height 7
click at [23, 646] on icon "Play/Pause" at bounding box center [20, 647] width 12 height 12
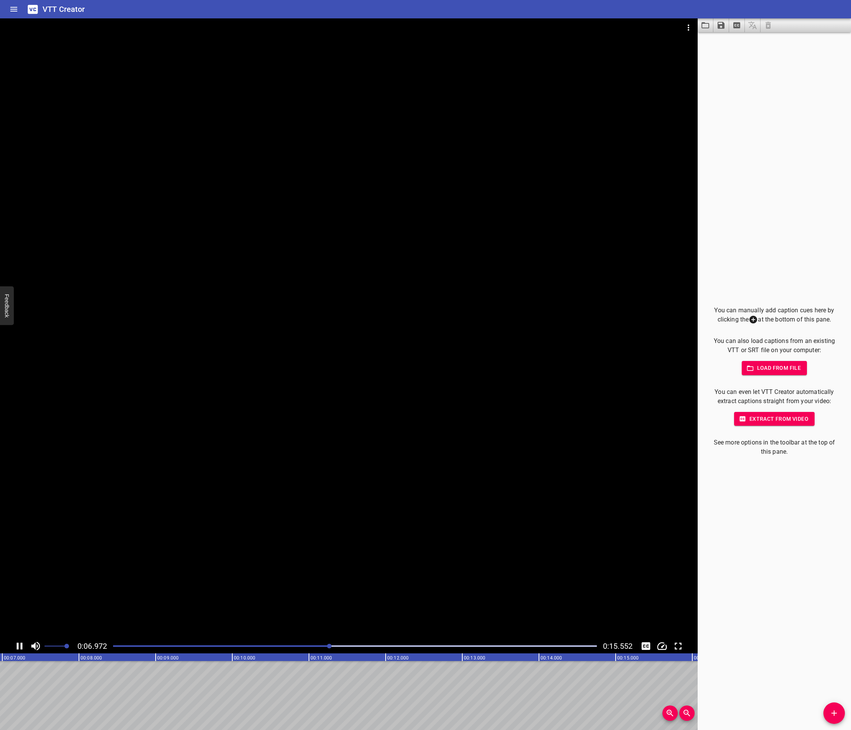
click at [23, 646] on icon "Play/Pause" at bounding box center [20, 647] width 12 height 12
click at [332, 645] on div at bounding box center [355, 646] width 493 height 11
click at [18, 646] on icon "Play/Pause" at bounding box center [20, 646] width 5 height 7
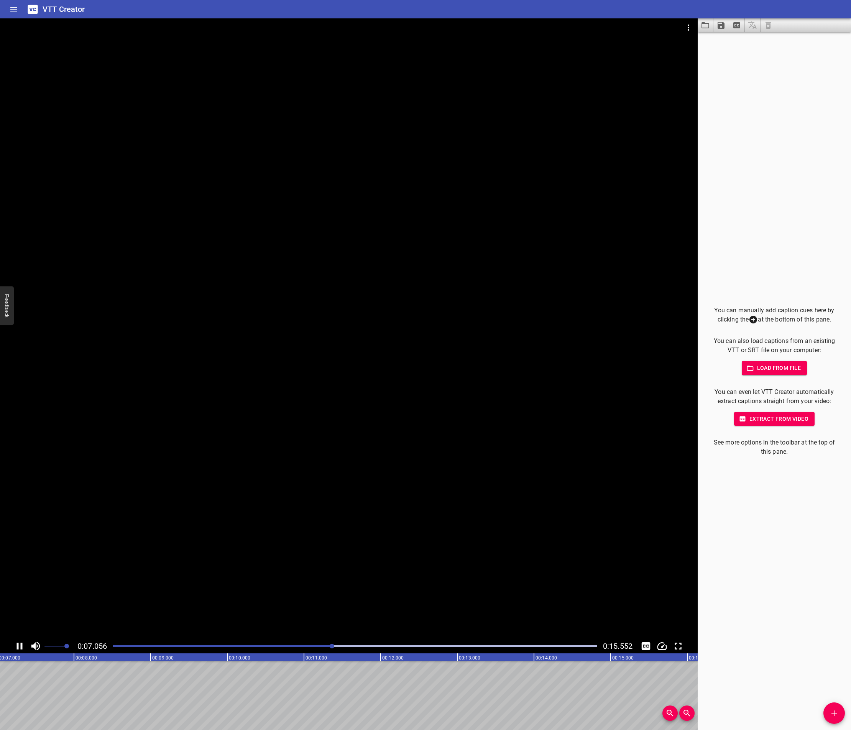
scroll to position [0, 541]
click at [18, 646] on icon "Play/Pause" at bounding box center [20, 646] width 6 height 7
click at [18, 646] on icon "Play/Pause" at bounding box center [20, 646] width 5 height 7
click at [18, 646] on icon "Play/Pause" at bounding box center [20, 646] width 6 height 7
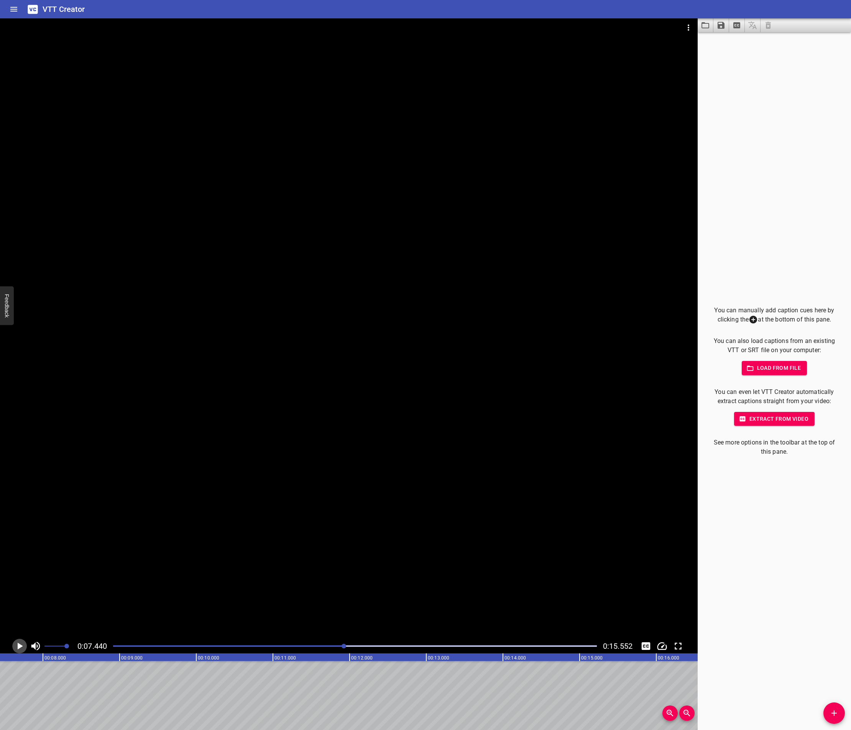
click at [18, 646] on icon "Play/Pause" at bounding box center [20, 646] width 5 height 7
click at [349, 645] on div at bounding box center [349, 646] width 5 height 5
click at [348, 645] on div at bounding box center [348, 646] width 5 height 5
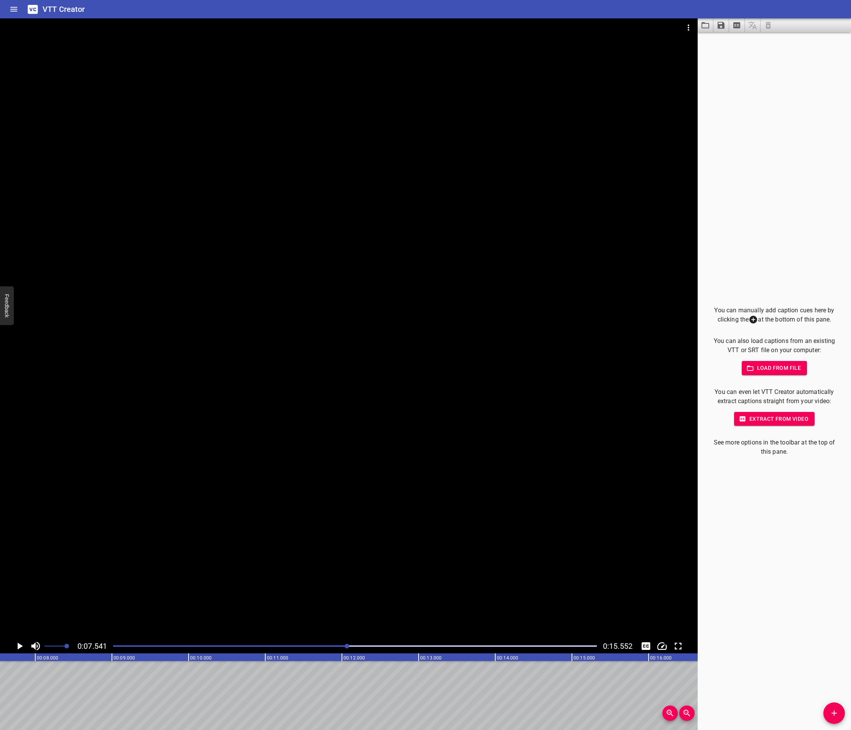
click at [348, 645] on div at bounding box center [347, 646] width 5 height 5
click at [347, 645] on div at bounding box center [347, 646] width 5 height 5
click at [20, 645] on icon "Play/Pause" at bounding box center [20, 646] width 5 height 7
click at [20, 645] on icon "Play/Pause" at bounding box center [20, 647] width 12 height 12
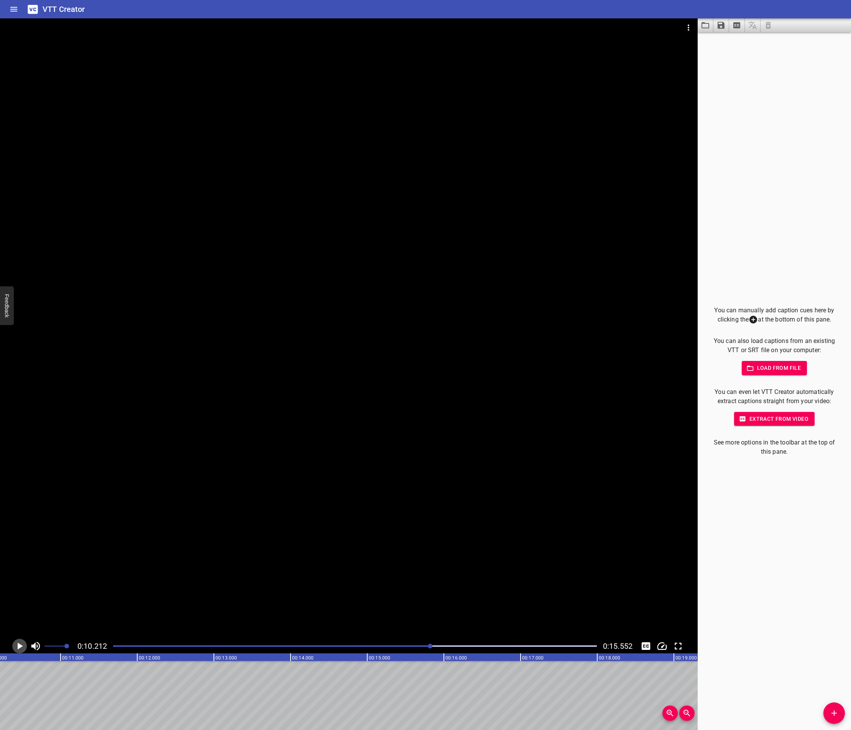
click at [20, 645] on icon "Play/Pause" at bounding box center [20, 646] width 5 height 7
click at [432, 646] on div "Play progress" at bounding box center [194, 647] width 484 height 2
click at [430, 646] on div "Play progress" at bounding box center [191, 647] width 484 height 2
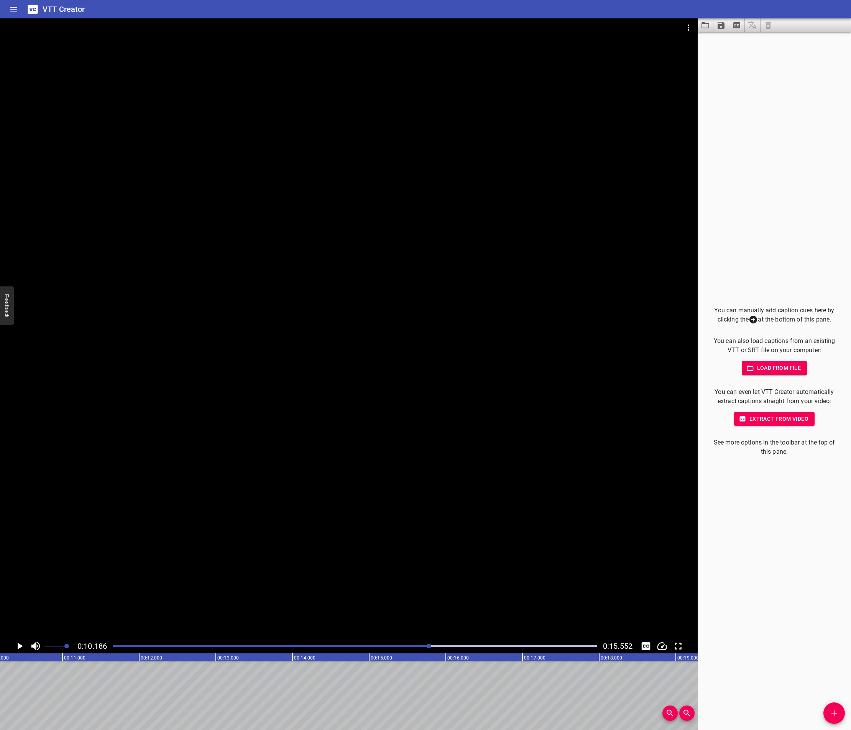
click at [431, 646] on div at bounding box center [429, 646] width 5 height 5
click at [431, 646] on div at bounding box center [430, 646] width 5 height 5
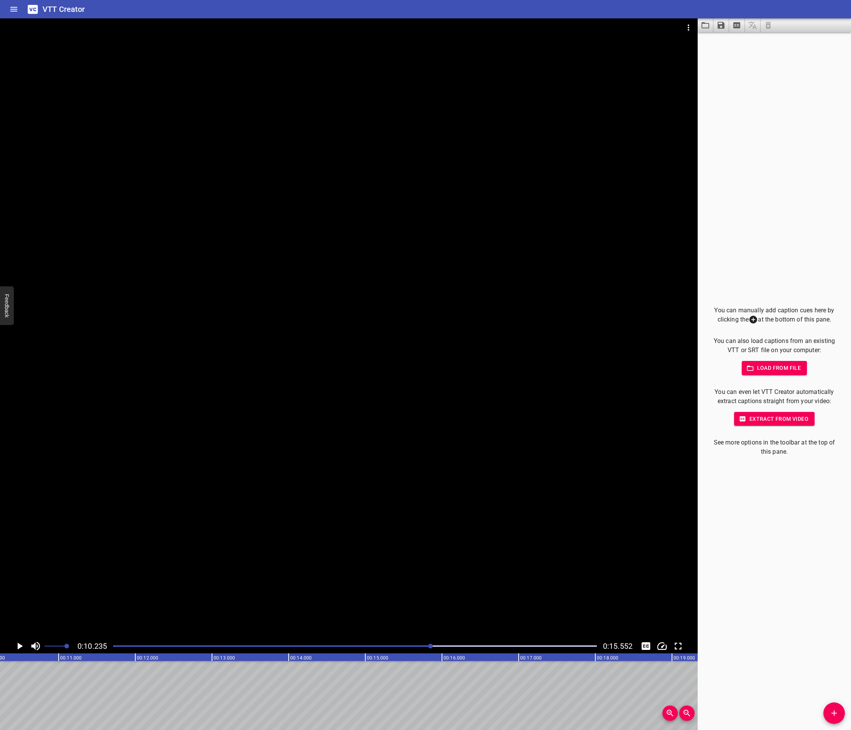
click at [431, 646] on div at bounding box center [430, 646] width 5 height 5
click at [433, 646] on div at bounding box center [430, 646] width 5 height 5
click at [18, 644] on icon "Play/Pause" at bounding box center [20, 646] width 5 height 7
click at [18, 644] on icon "Play/Pause" at bounding box center [20, 646] width 6 height 7
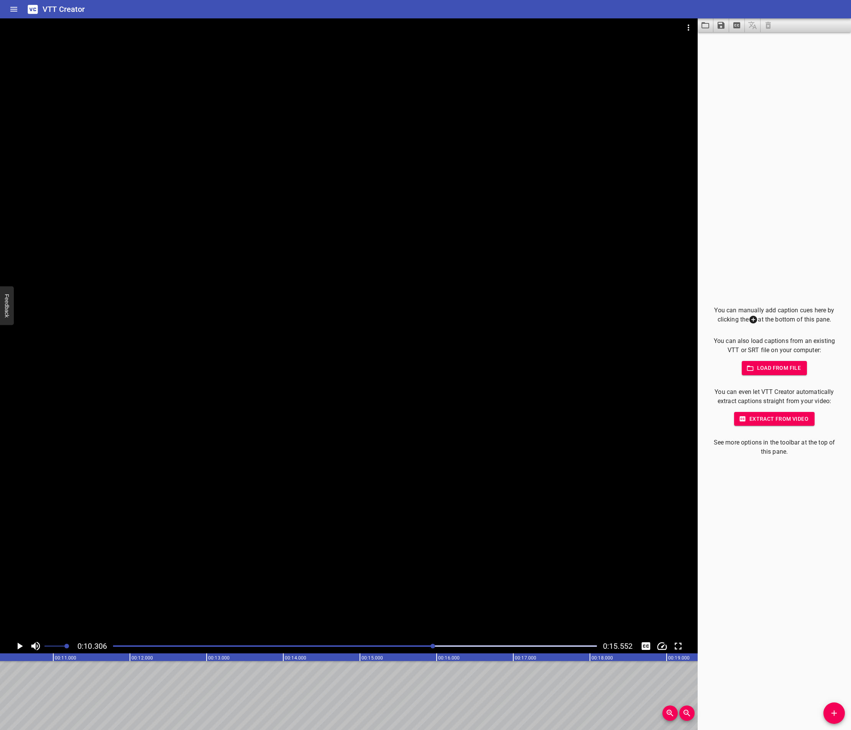
click at [18, 644] on icon "Play/Pause" at bounding box center [20, 646] width 5 height 7
click at [18, 644] on icon "Play/Pause" at bounding box center [20, 646] width 6 height 7
click at [21, 643] on icon "Play/Pause" at bounding box center [20, 647] width 12 height 12
click at [21, 643] on icon "Play/Pause" at bounding box center [20, 646] width 6 height 7
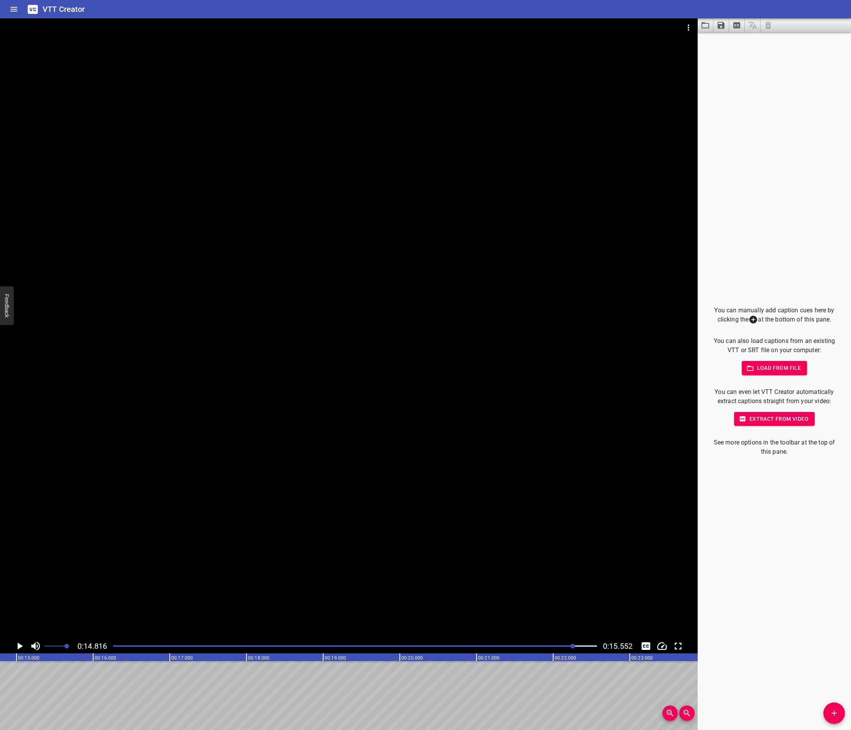
scroll to position [0, 1136]
click at [21, 643] on icon "Play/Pause" at bounding box center [20, 647] width 12 height 12
click at [21, 643] on icon "Play/Pause" at bounding box center [20, 646] width 6 height 7
